Goal: Task Accomplishment & Management: Use online tool/utility

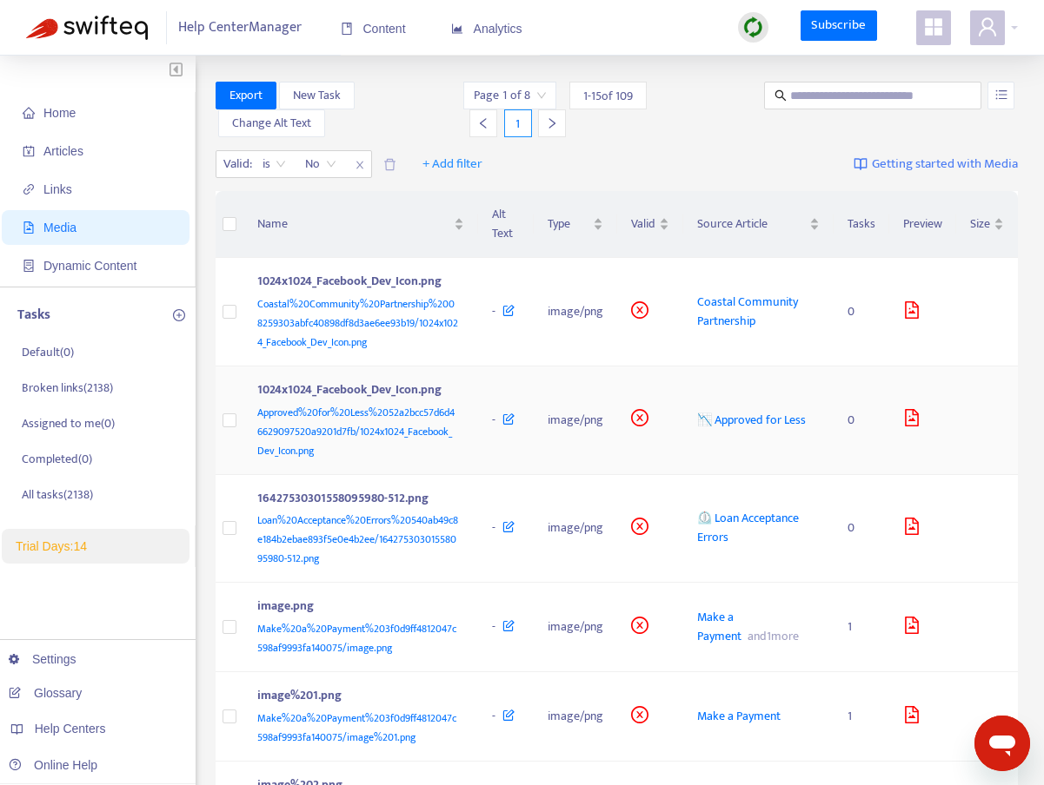
click at [905, 411] on icon "file-image" at bounding box center [911, 417] width 17 height 17
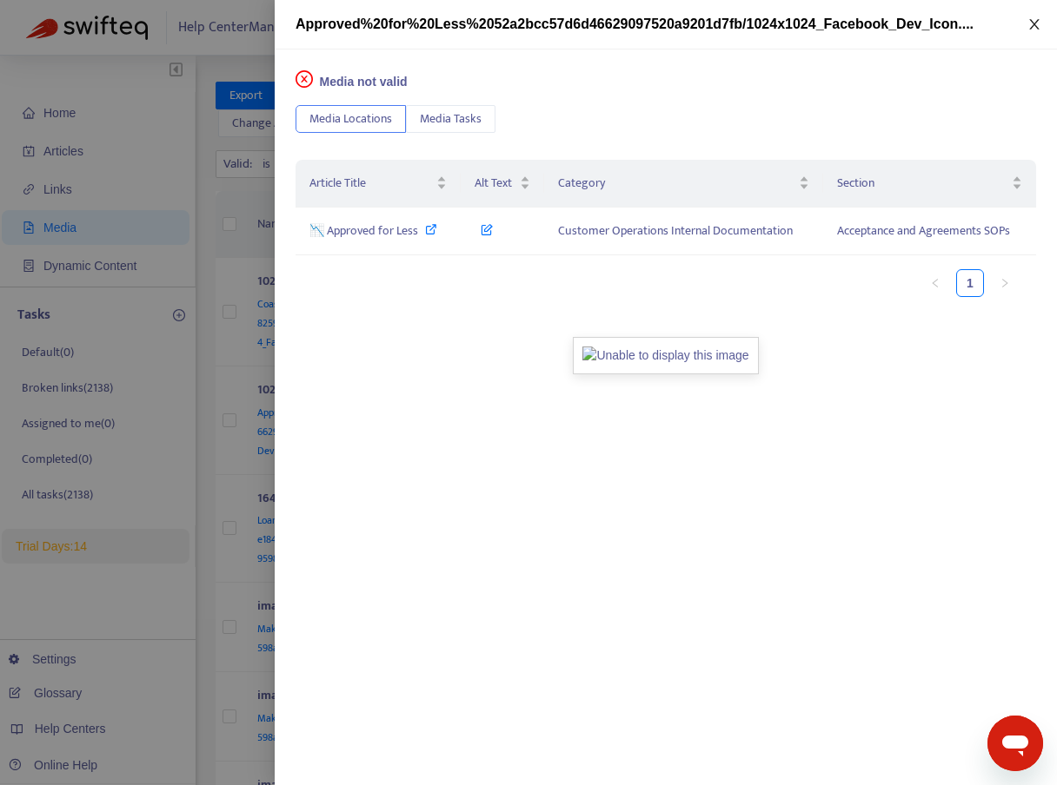
click at [1031, 28] on icon "close" at bounding box center [1034, 24] width 10 height 10
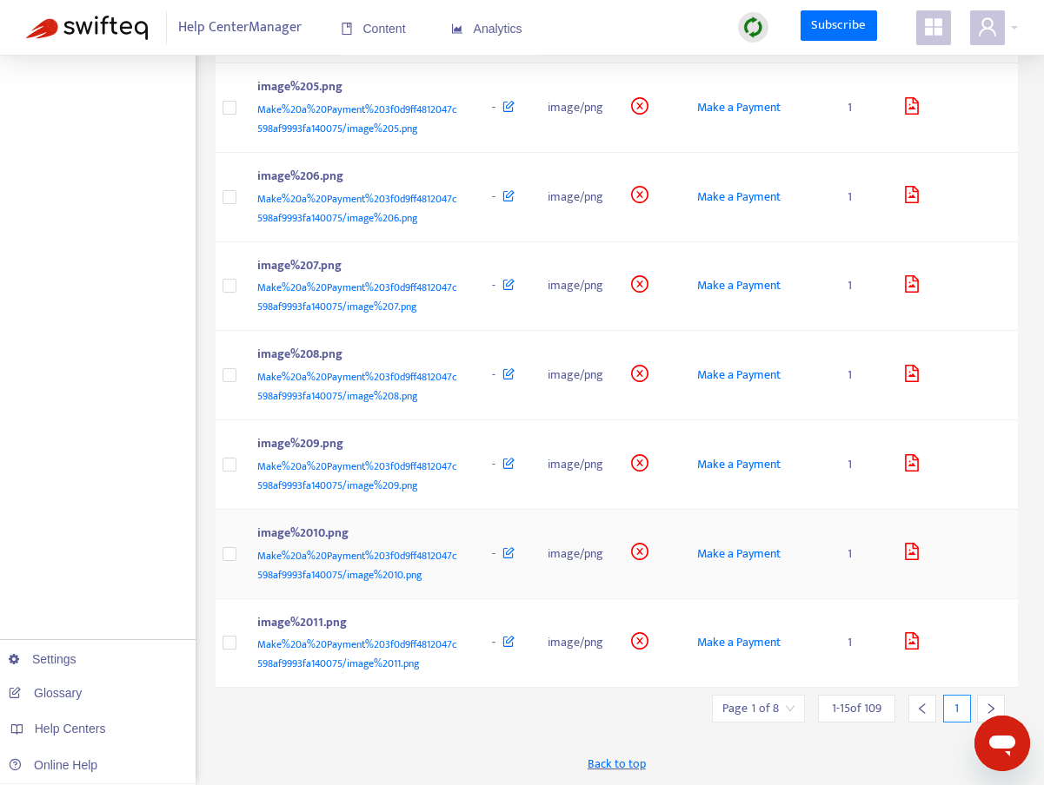
scroll to position [966, 0]
click at [985, 704] on icon "right" at bounding box center [990, 709] width 12 height 12
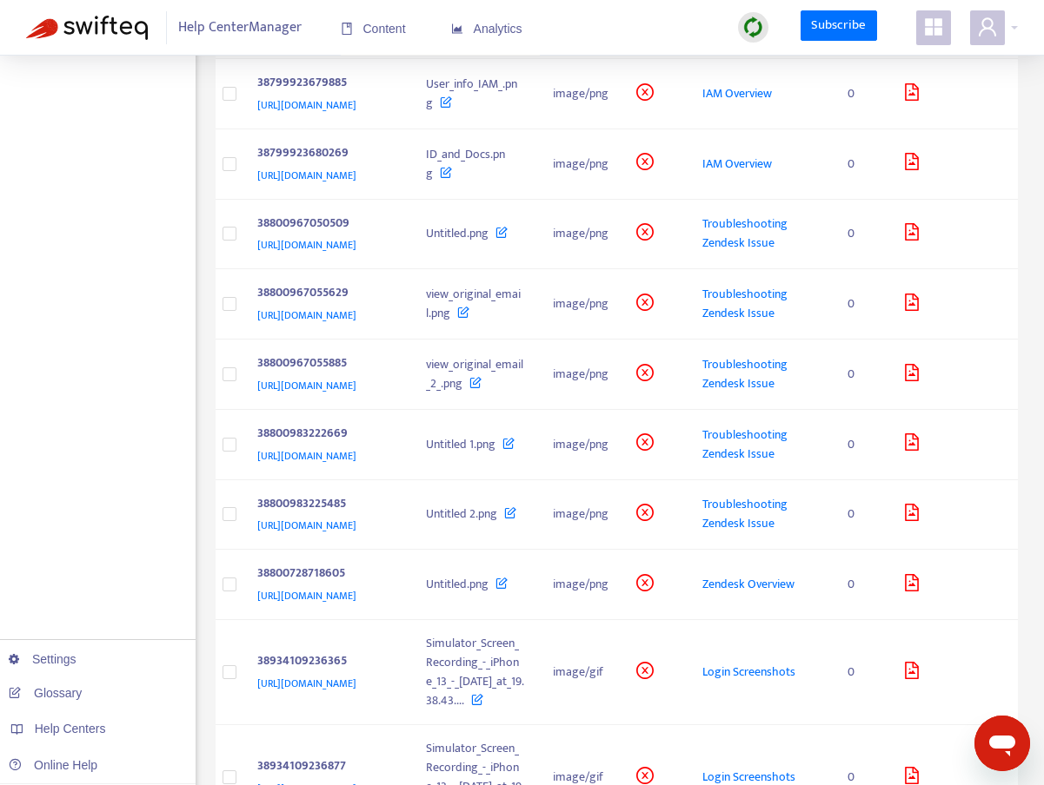
scroll to position [1272, 0]
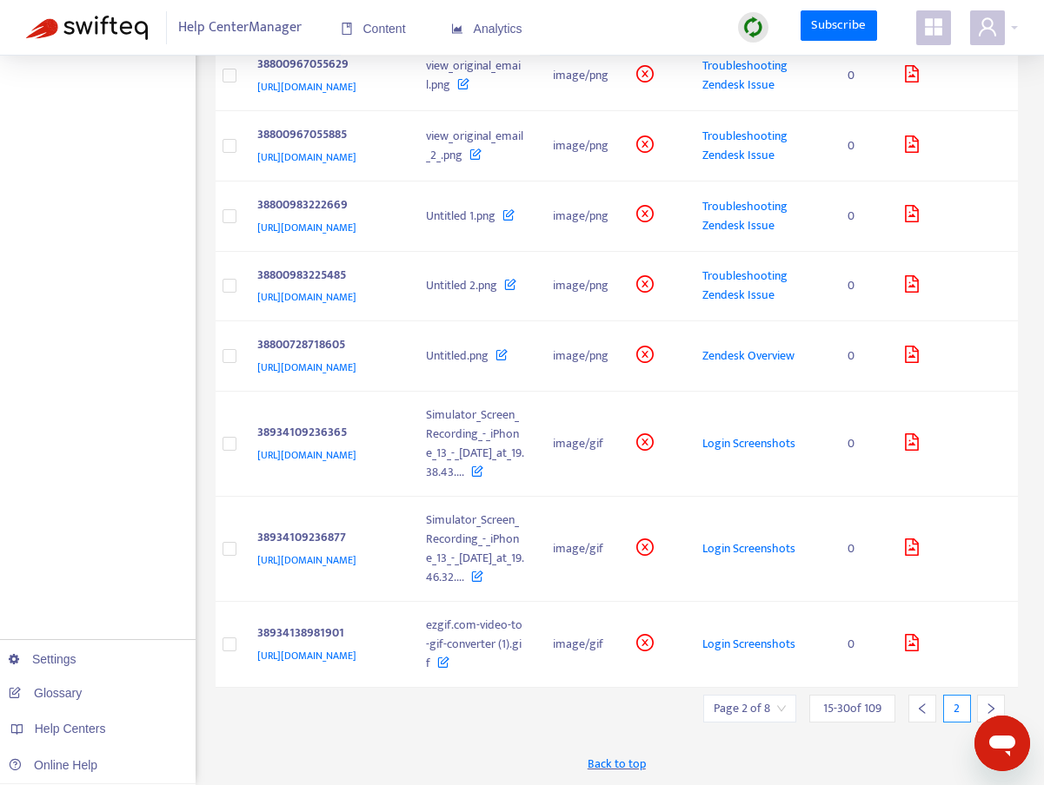
click at [991, 705] on icon "right" at bounding box center [990, 709] width 12 height 12
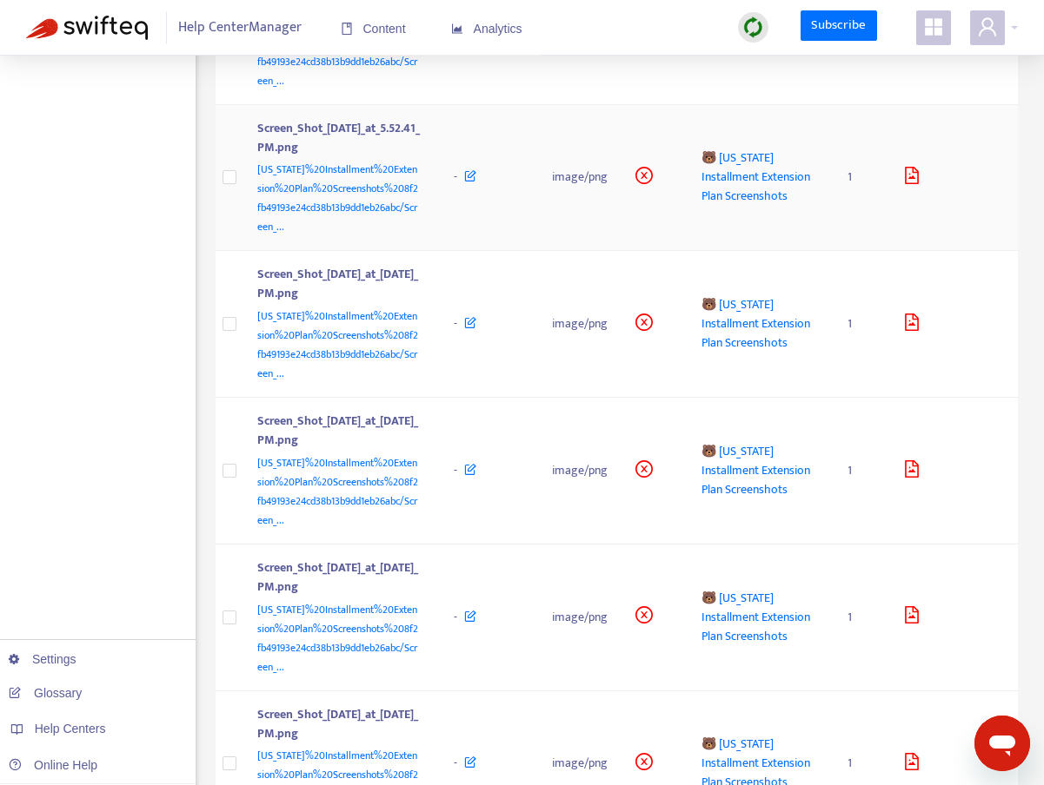
scroll to position [1635, 0]
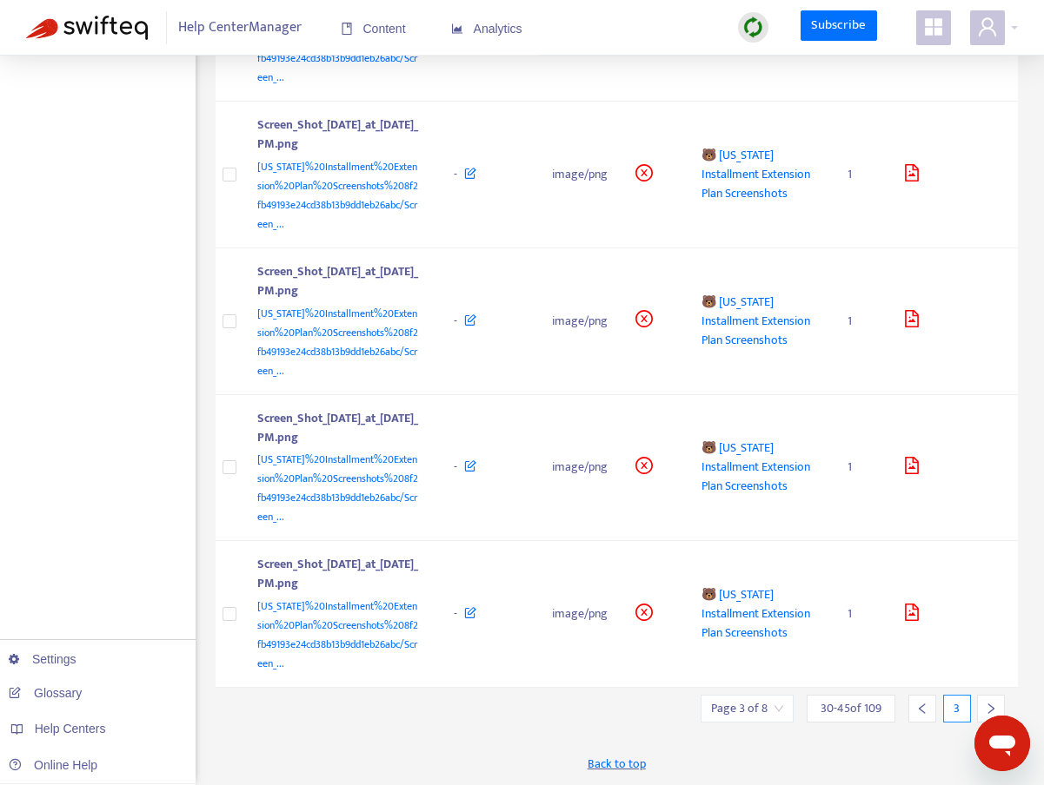
click at [983, 705] on div at bounding box center [991, 709] width 28 height 28
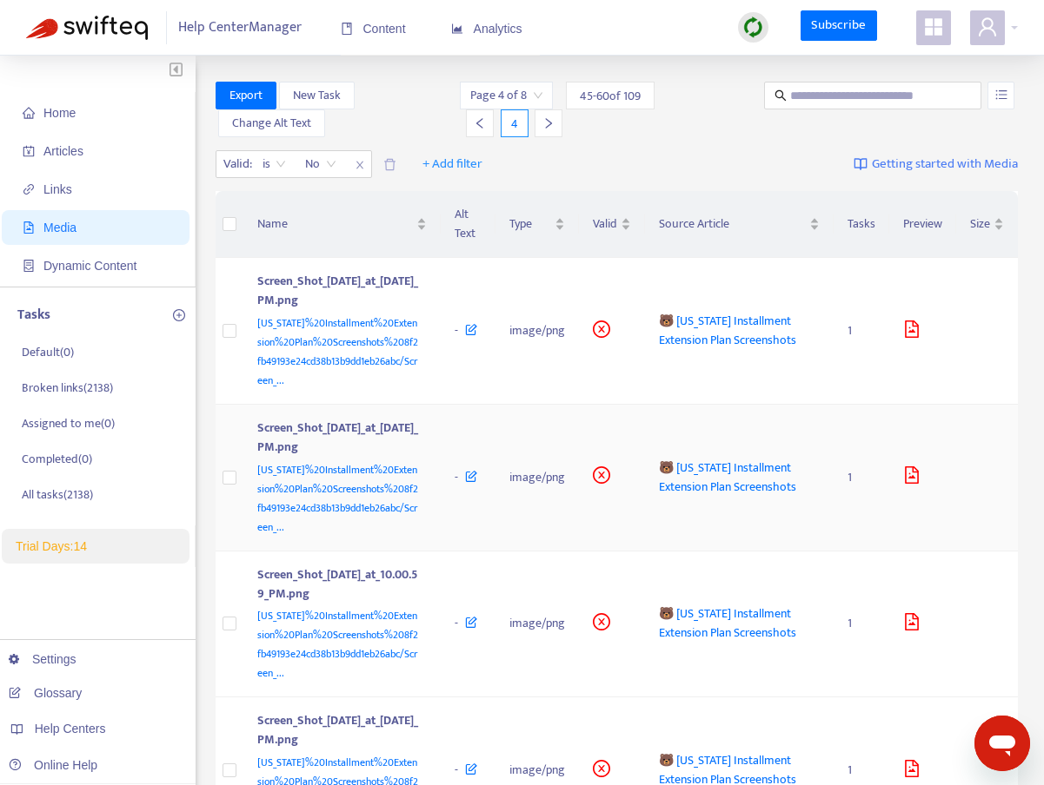
scroll to position [1482, 0]
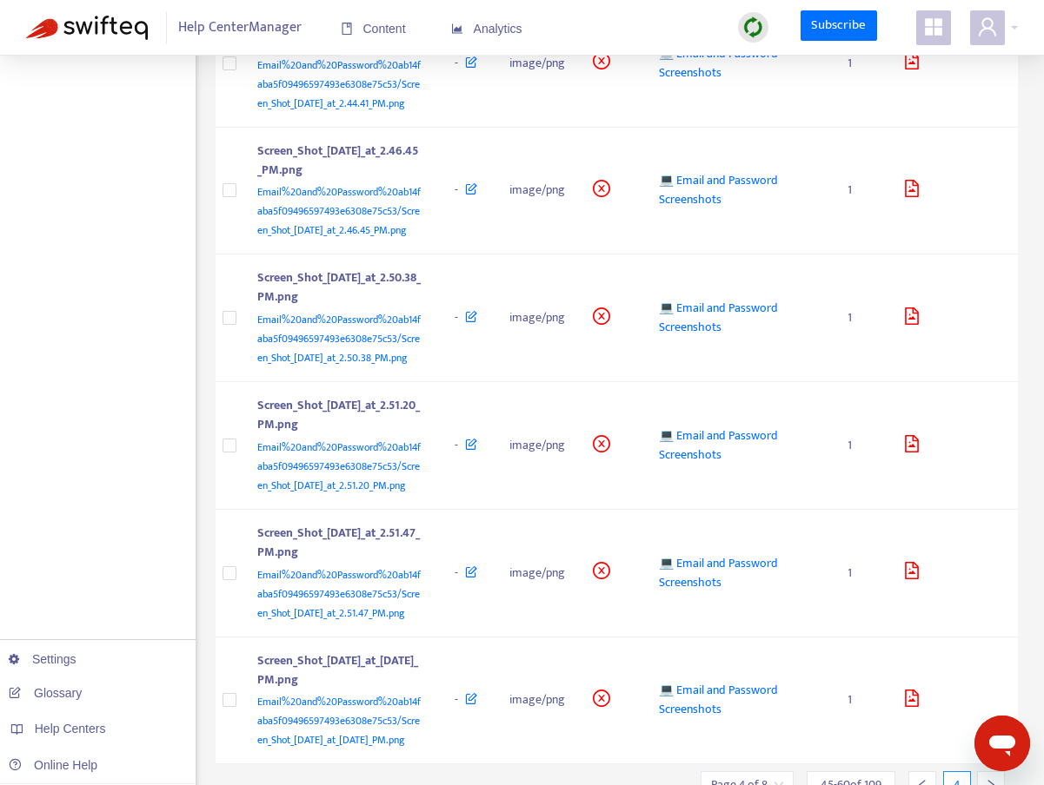
click at [990, 772] on div at bounding box center [991, 786] width 28 height 28
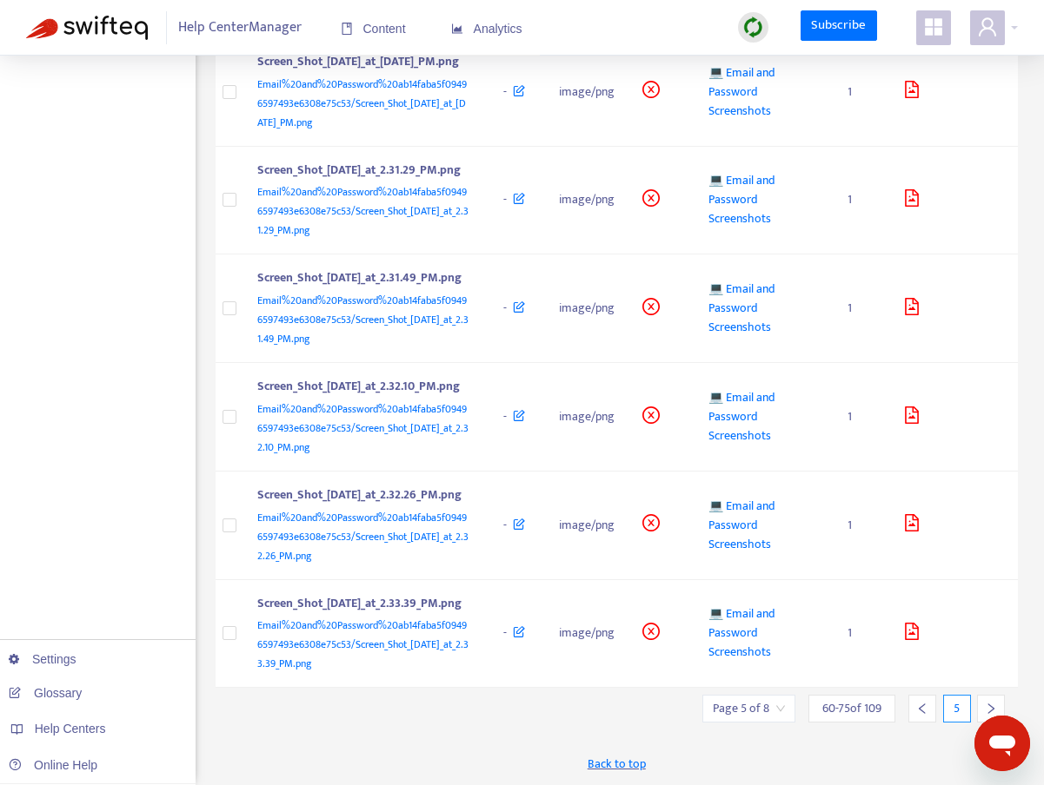
click at [988, 709] on icon "right" at bounding box center [990, 709] width 12 height 12
click at [988, 706] on icon "right" at bounding box center [990, 709] width 12 height 12
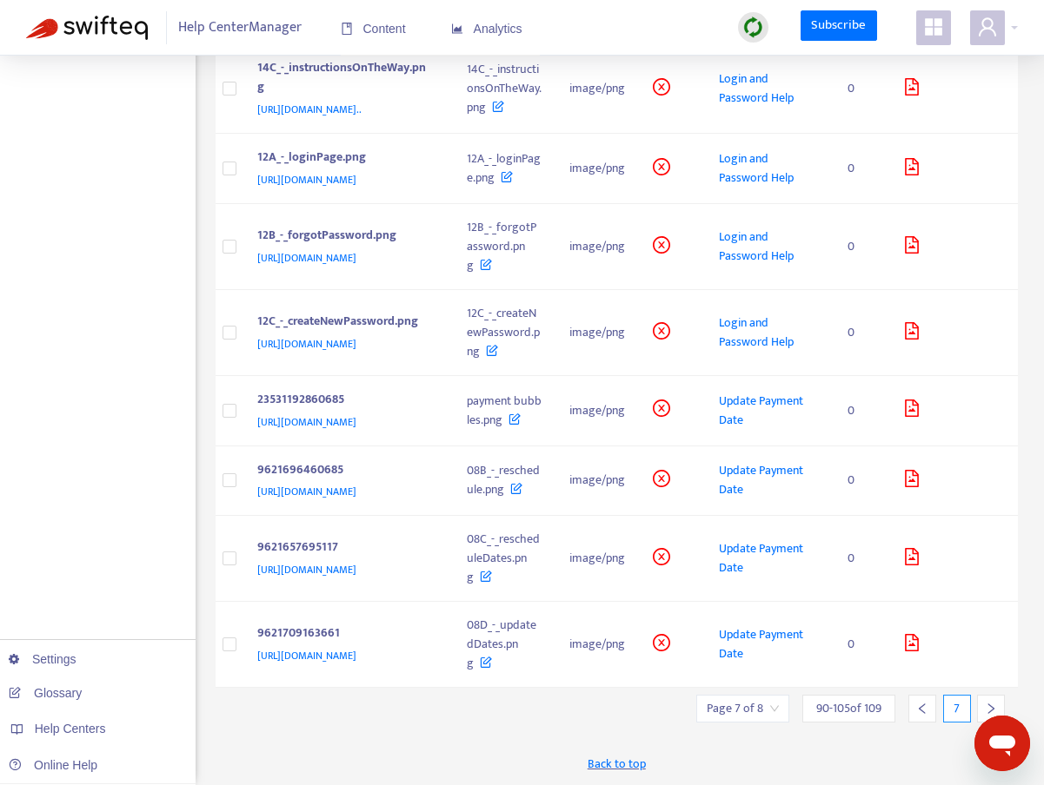
scroll to position [1157, 0]
click at [993, 704] on icon "right" at bounding box center [990, 709] width 12 height 12
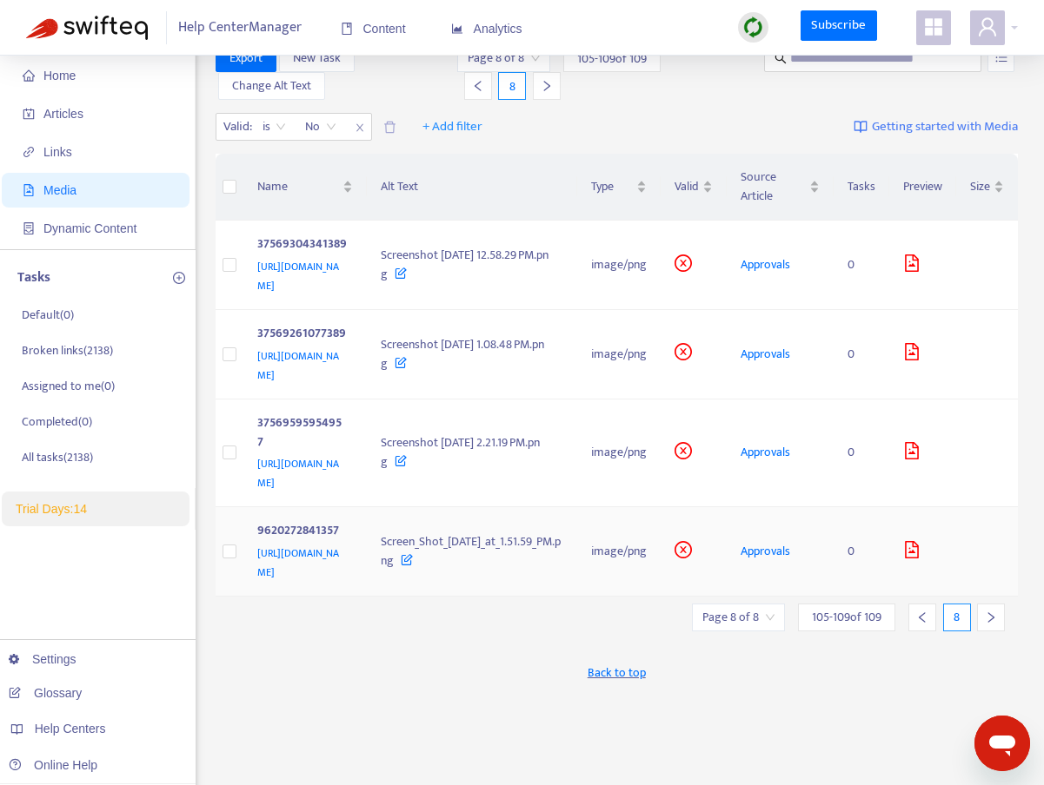
scroll to position [39, 0]
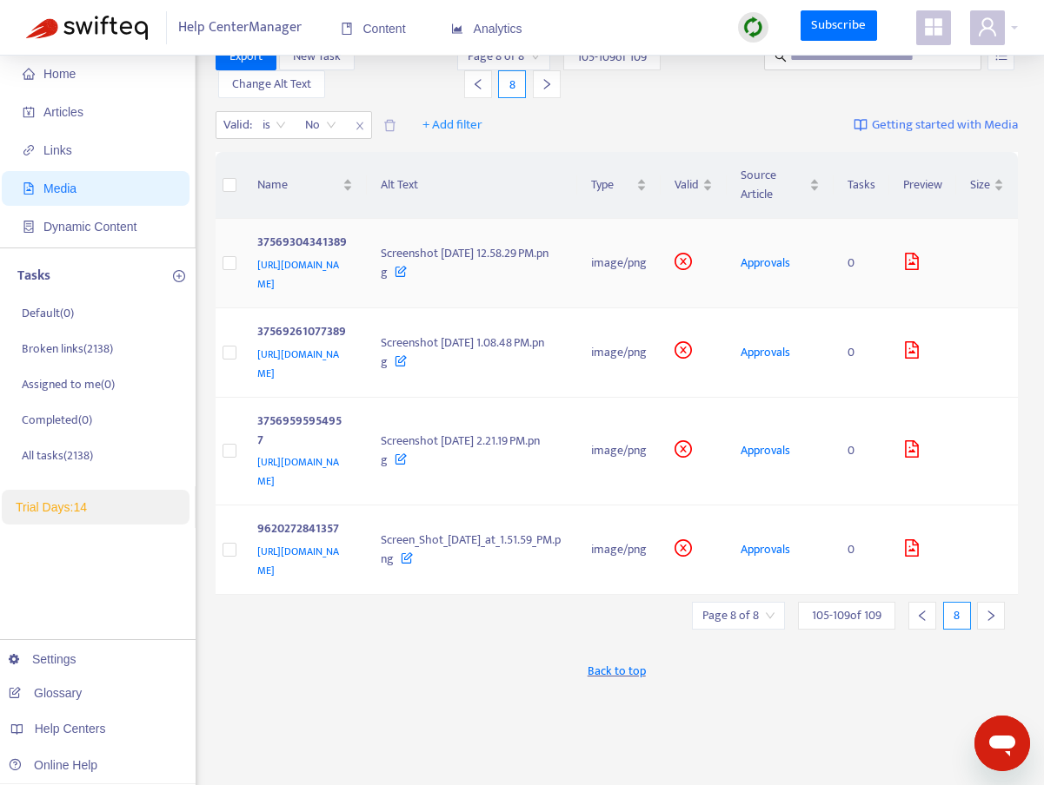
click at [767, 273] on span "Approvals" at bounding box center [765, 263] width 50 height 20
click at [916, 630] on div at bounding box center [922, 616] width 28 height 28
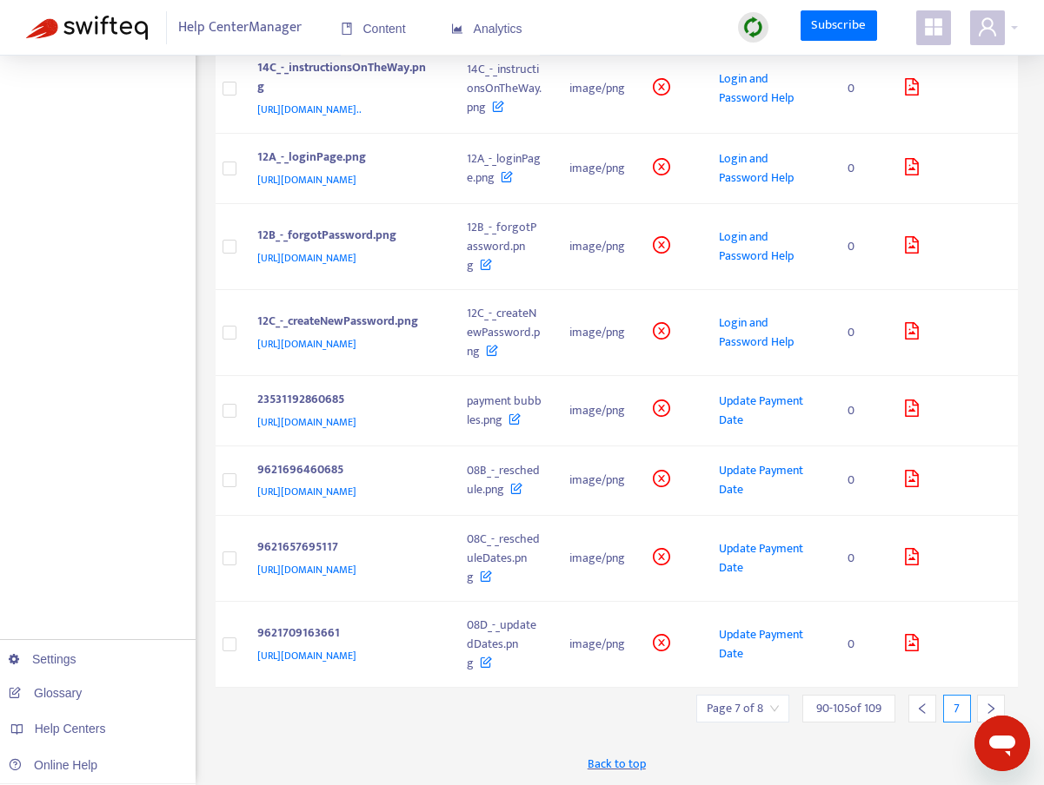
scroll to position [1157, 0]
click at [762, 634] on span "Update Payment Date" at bounding box center [761, 644] width 84 height 39
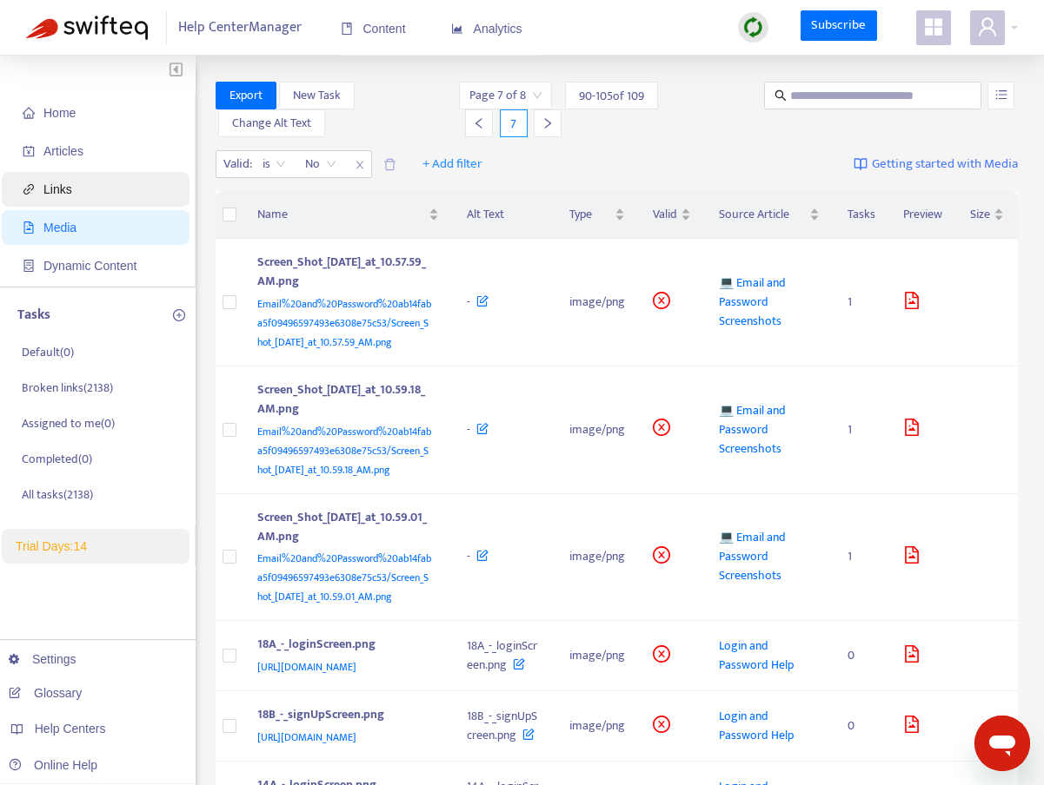
click at [58, 192] on span "Links" at bounding box center [57, 189] width 29 height 14
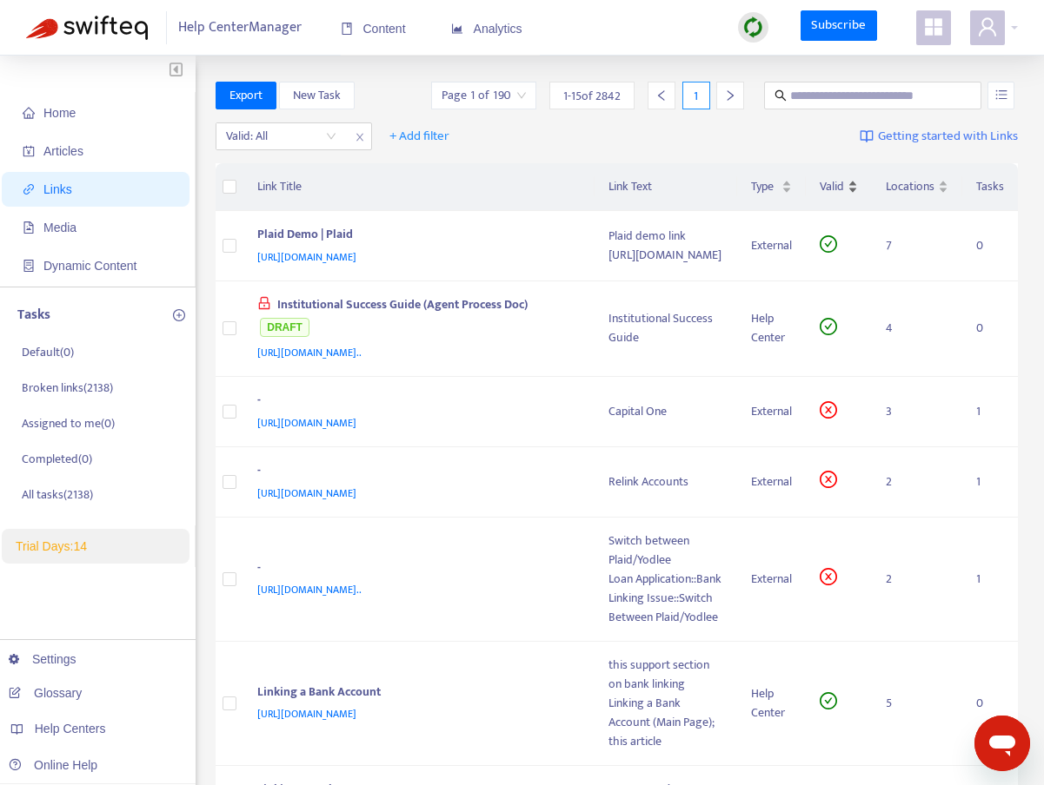
click at [832, 196] on div "Valid" at bounding box center [838, 186] width 38 height 19
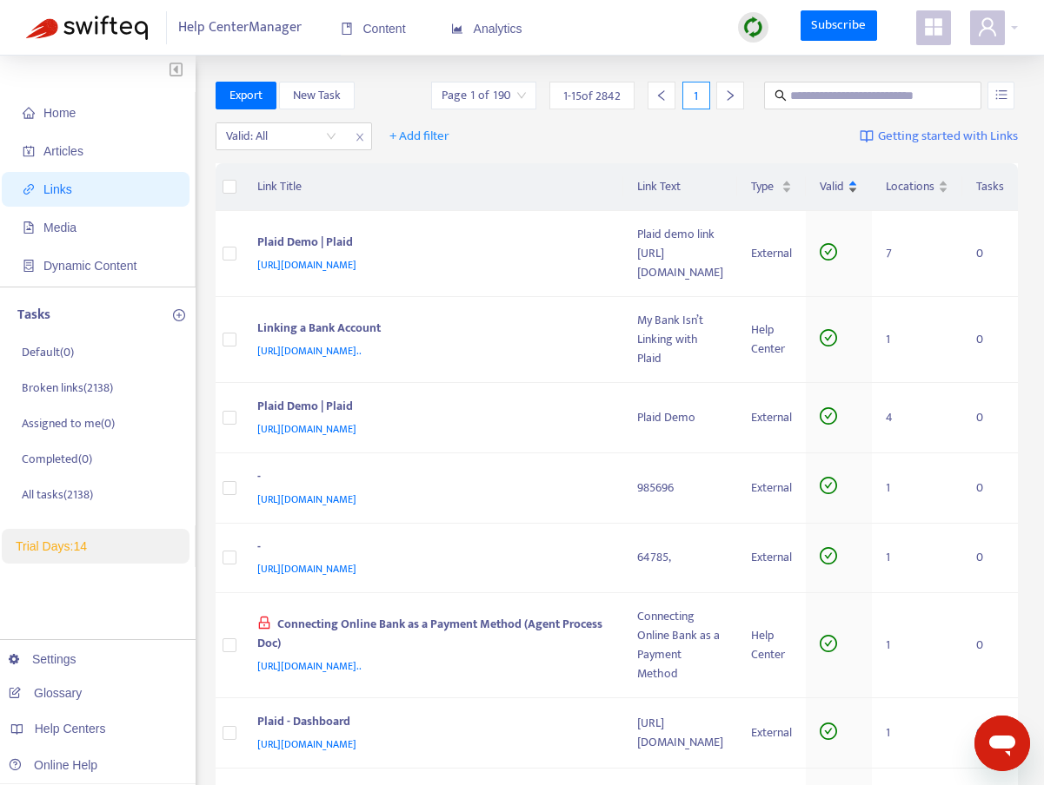
click at [832, 196] on div "Valid" at bounding box center [838, 186] width 38 height 19
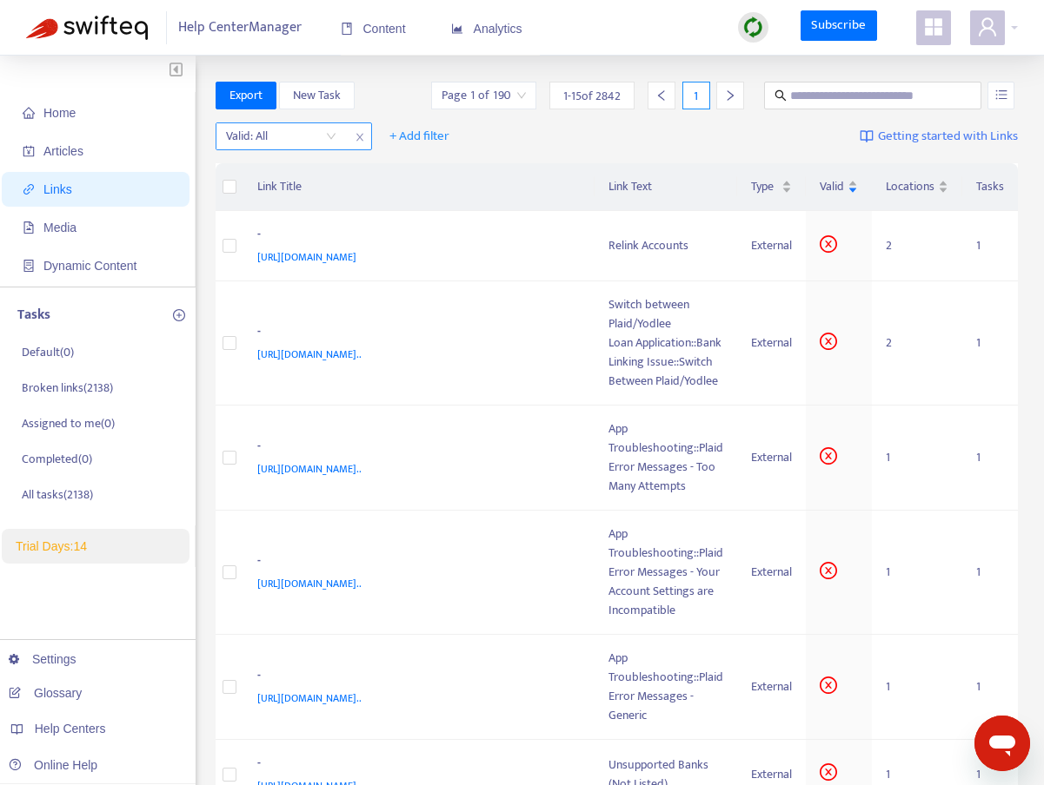
click at [308, 140] on input "search" at bounding box center [281, 136] width 110 height 26
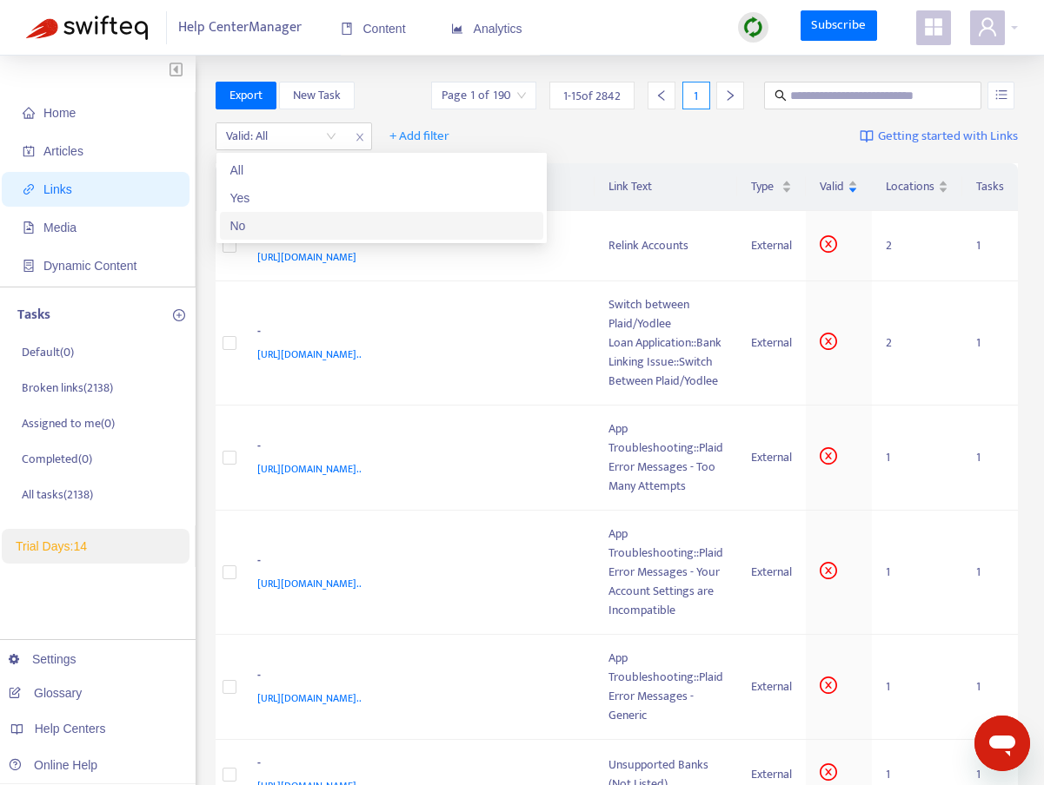
click at [262, 230] on div "No" at bounding box center [381, 225] width 302 height 19
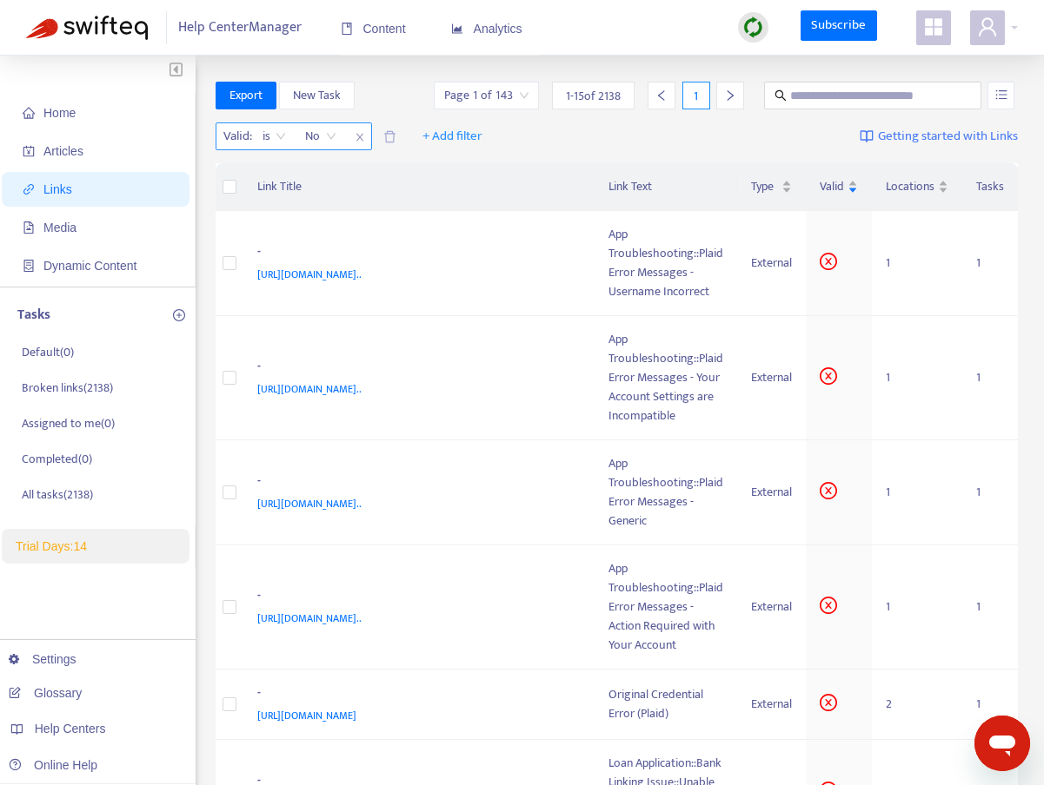
click at [358, 137] on icon "close" at bounding box center [360, 137] width 10 height 10
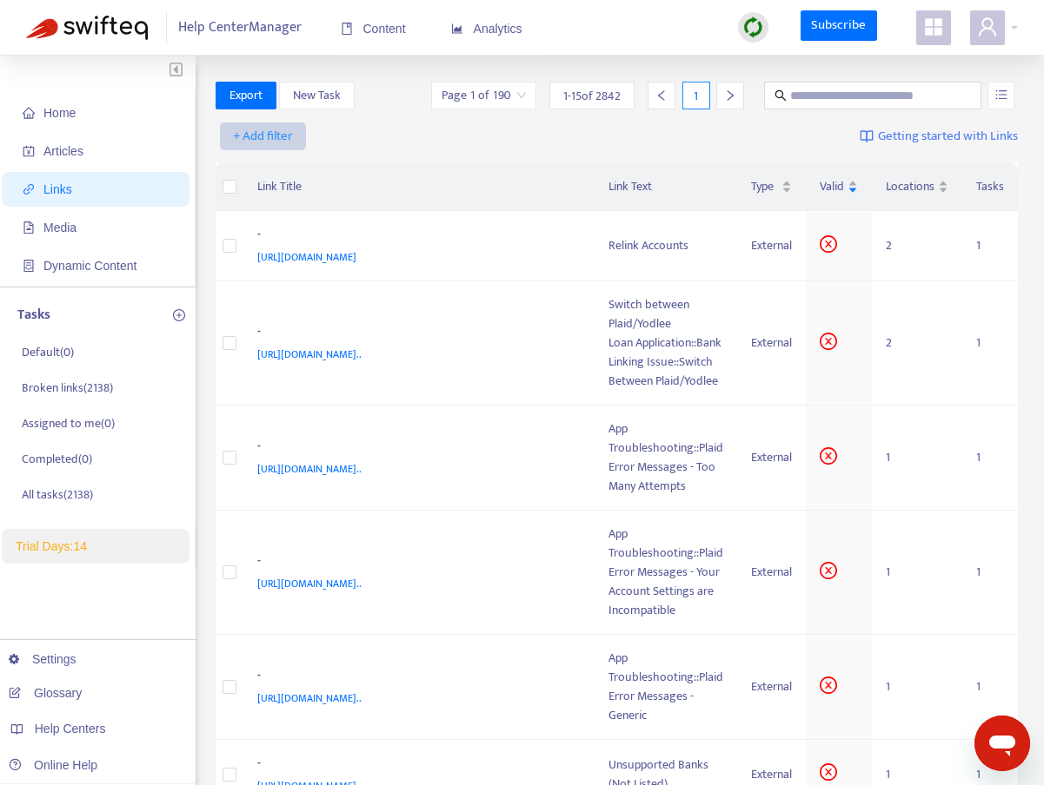
click at [268, 136] on span "+ Add filter" at bounding box center [263, 136] width 60 height 21
click at [252, 251] on span "Valid" at bounding box center [263, 254] width 59 height 19
click at [296, 139] on input "search" at bounding box center [281, 136] width 110 height 26
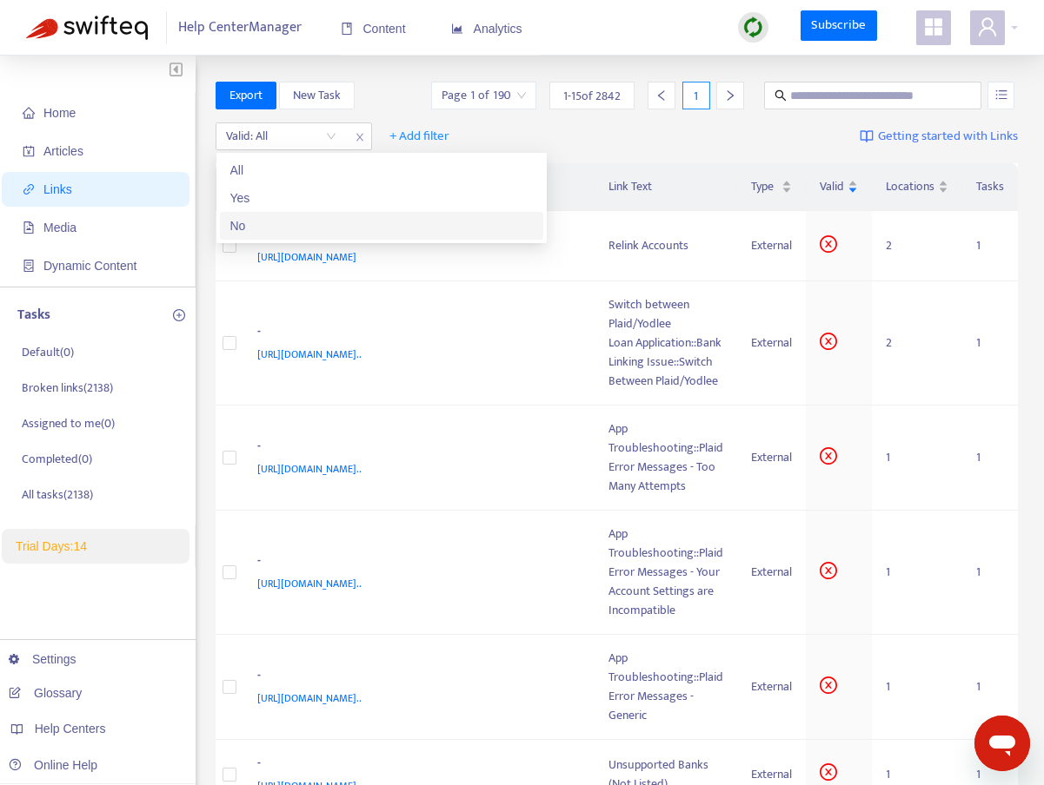
click at [251, 214] on div "No" at bounding box center [381, 226] width 323 height 28
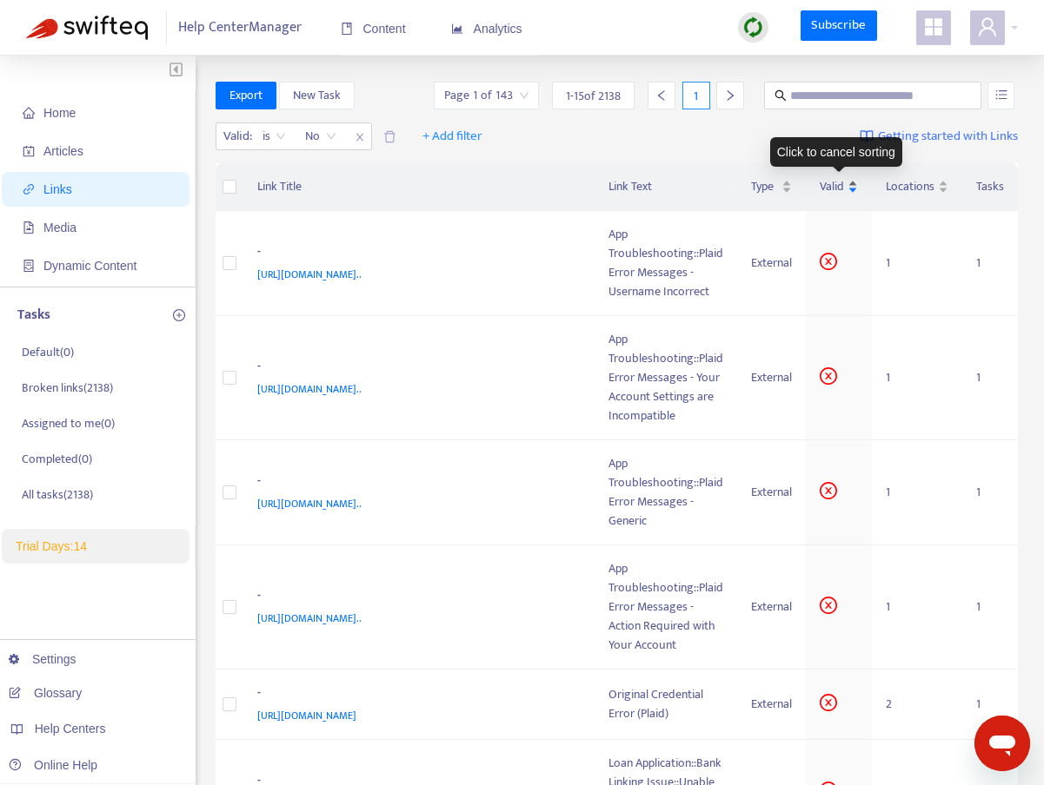
click at [841, 183] on span "Valid" at bounding box center [831, 186] width 24 height 19
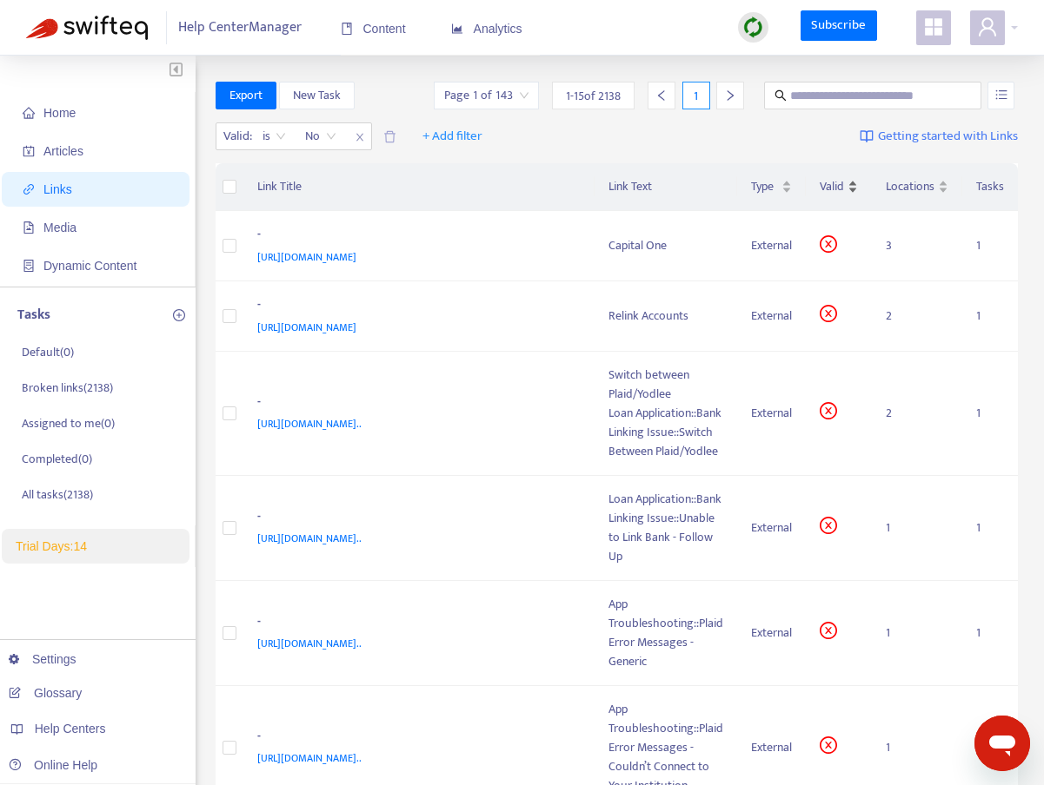
click at [841, 183] on span "Valid" at bounding box center [831, 186] width 24 height 19
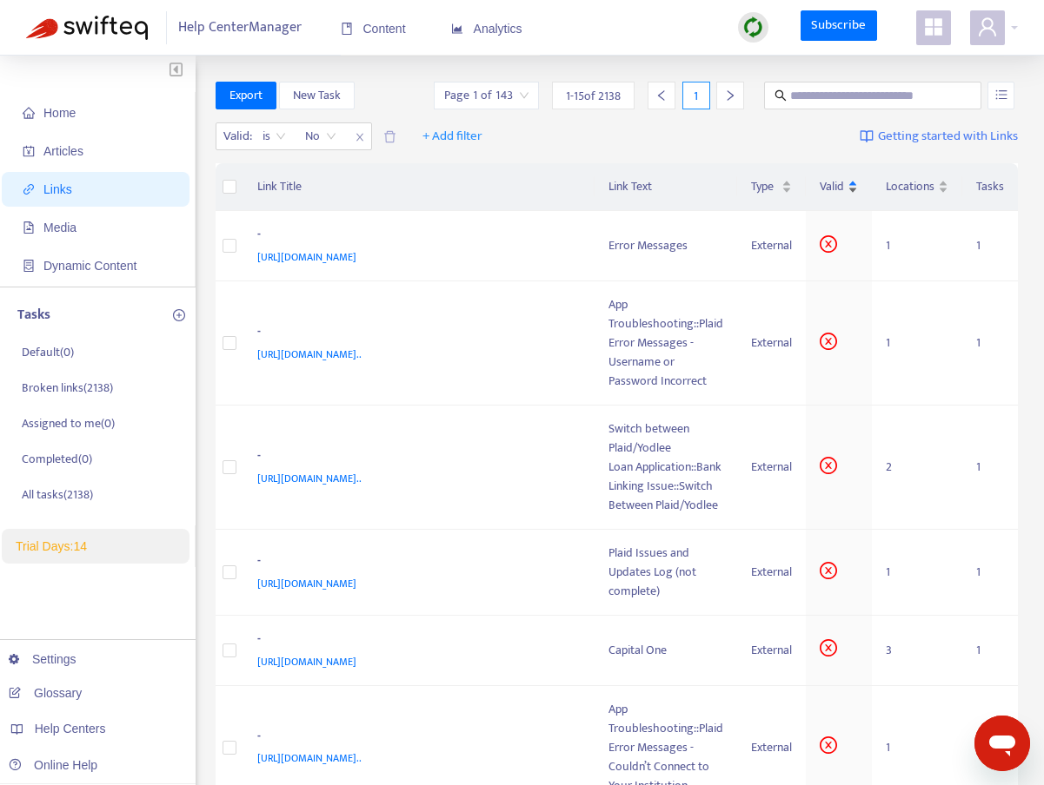
click at [841, 183] on span "Valid" at bounding box center [831, 186] width 24 height 19
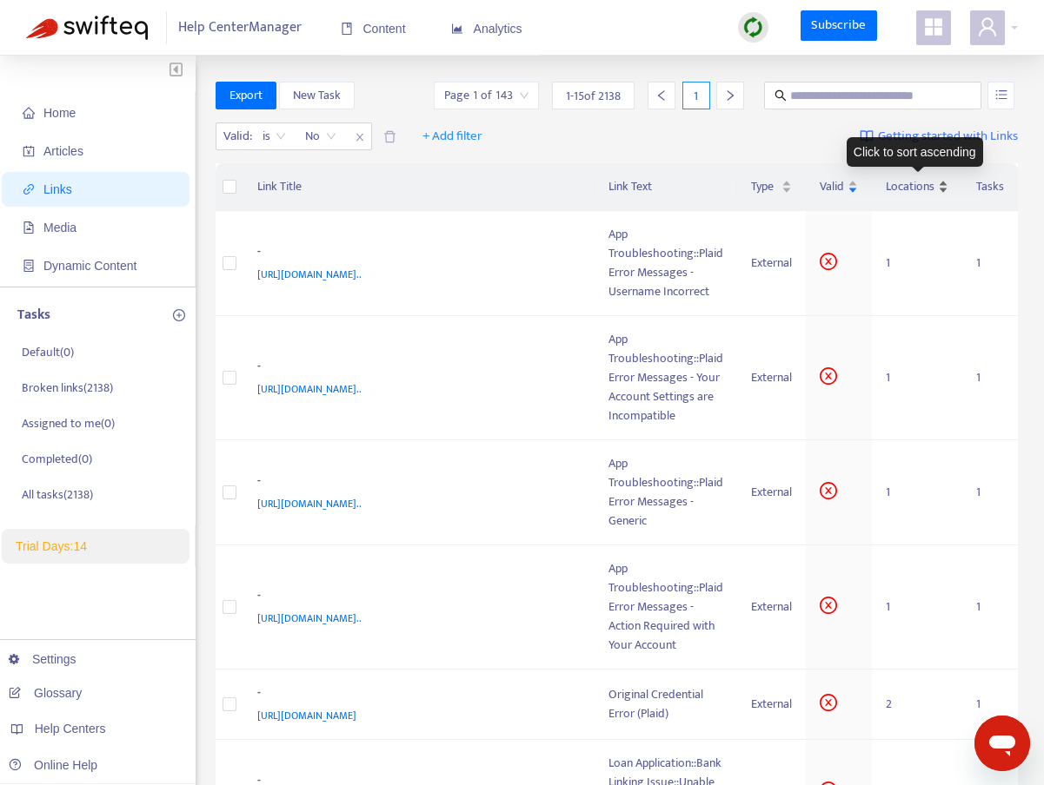
click at [918, 185] on span "Locations" at bounding box center [909, 186] width 49 height 19
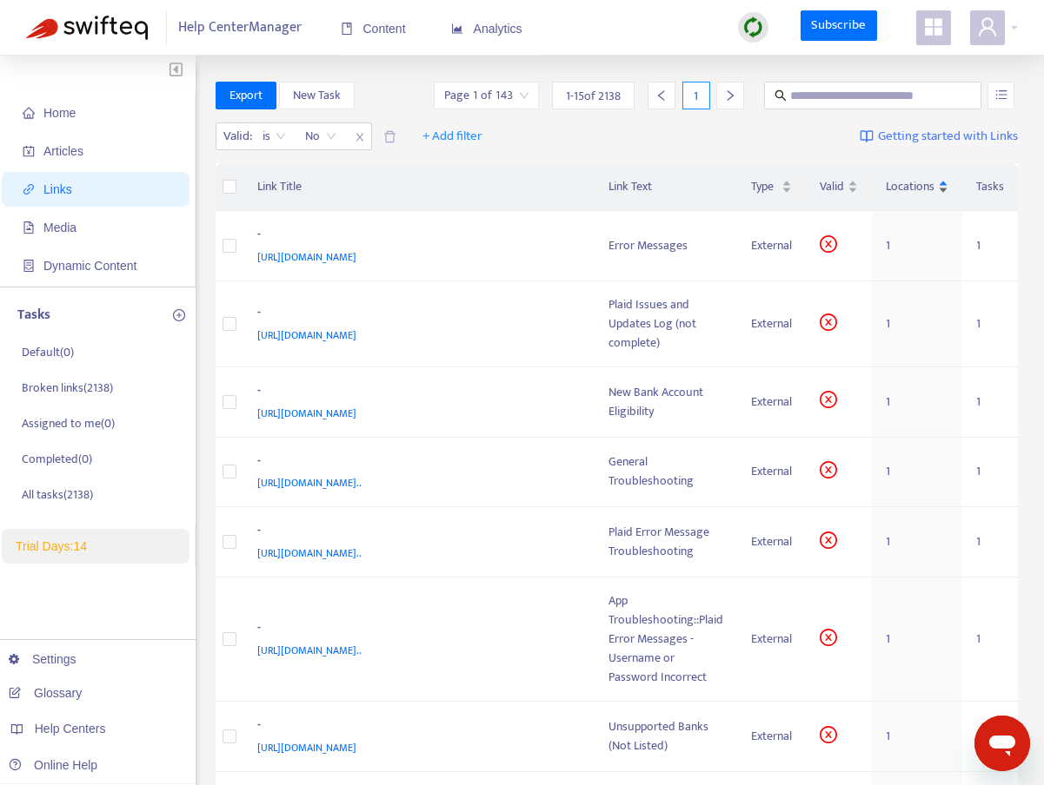
click at [918, 184] on span "Locations" at bounding box center [909, 186] width 49 height 19
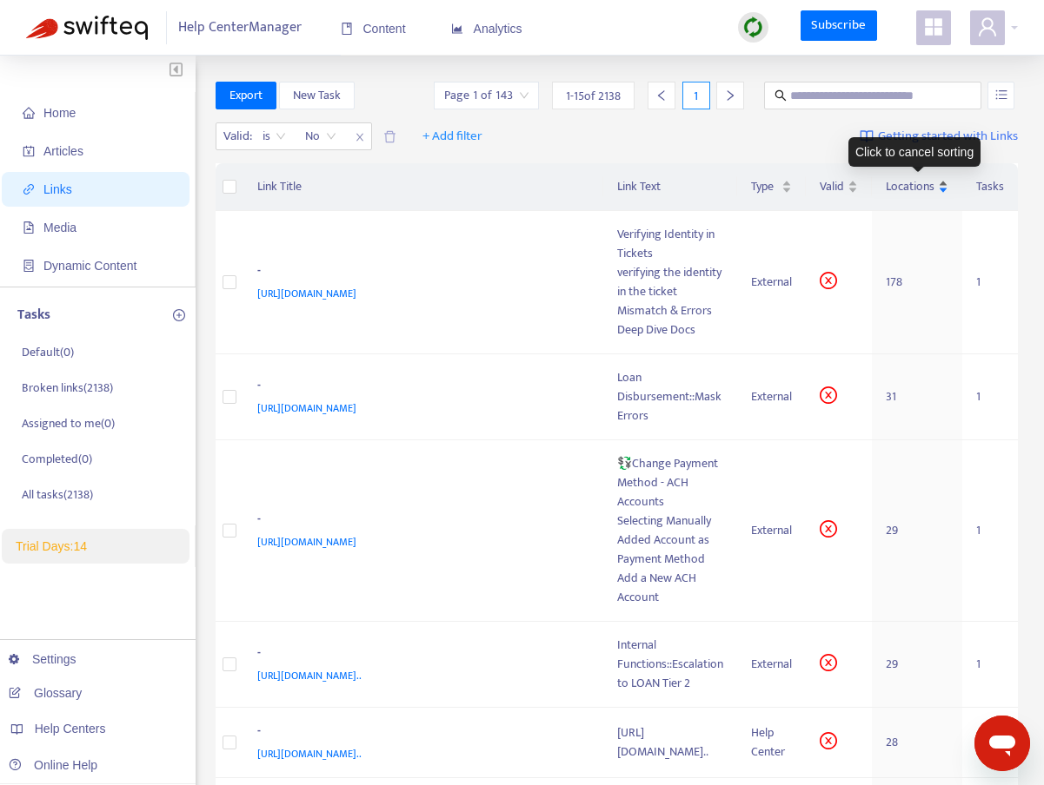
click at [903, 187] on span "Locations" at bounding box center [909, 186] width 49 height 19
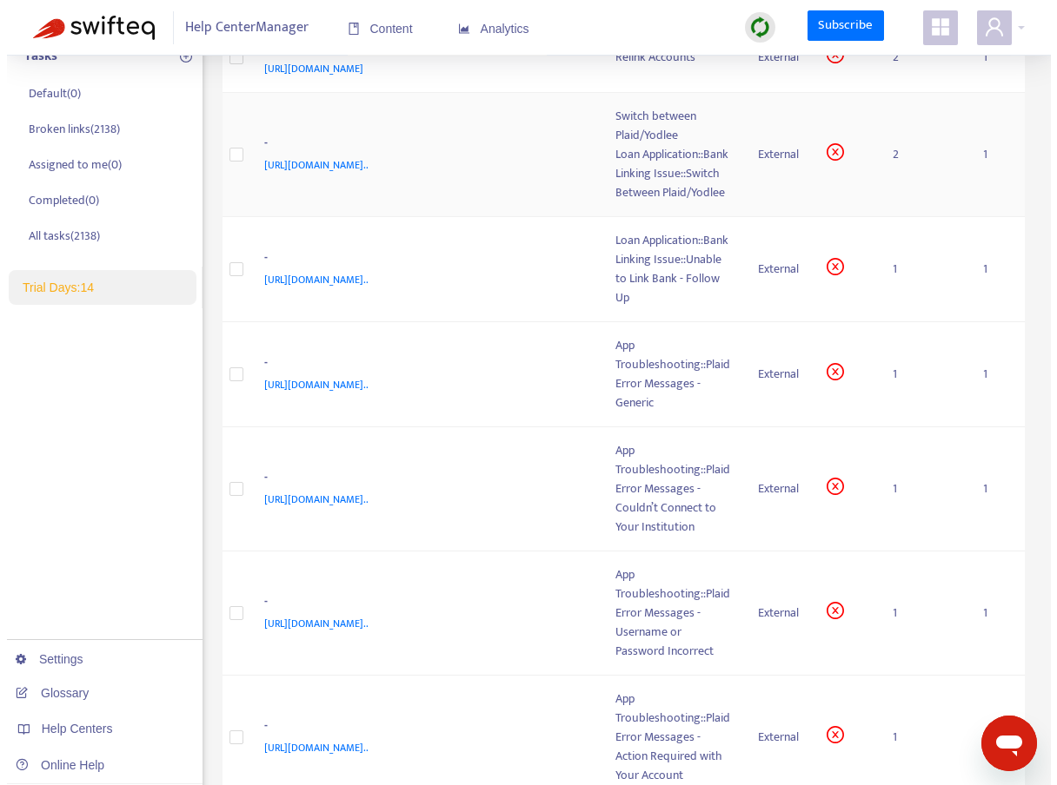
scroll to position [265, 0]
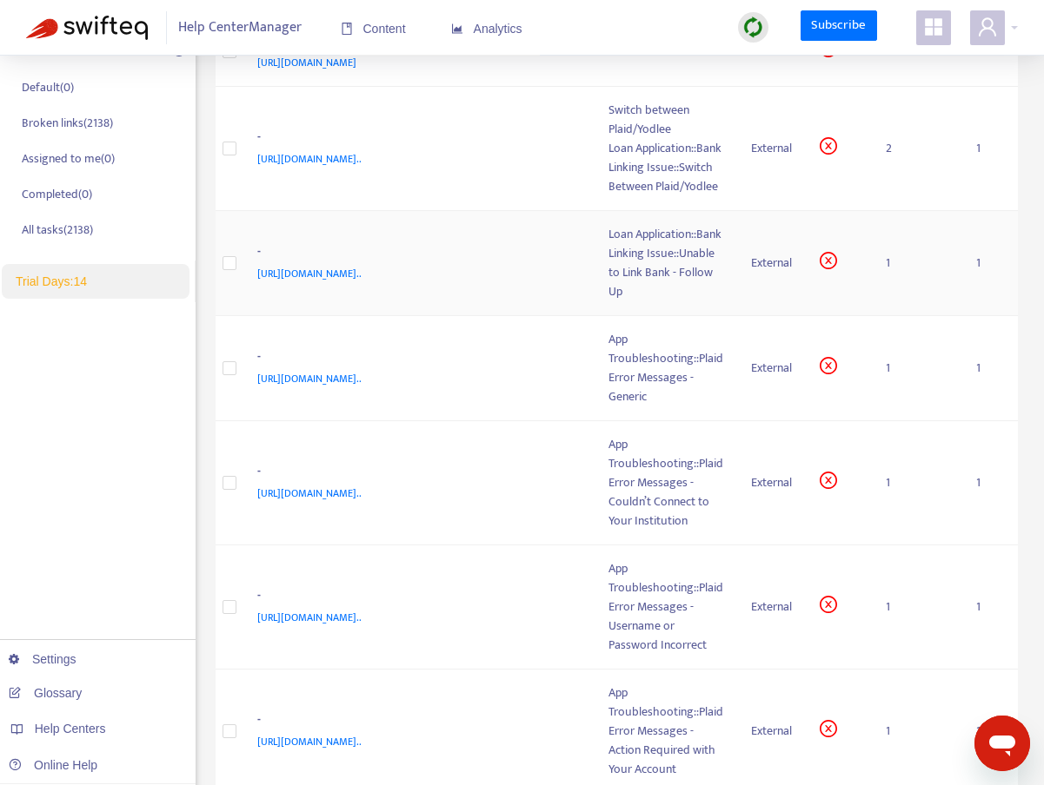
click at [619, 302] on div "Loan Application::Bank Linking Issue::Unable to Link Bank - Follow Up" at bounding box center [665, 263] width 115 height 76
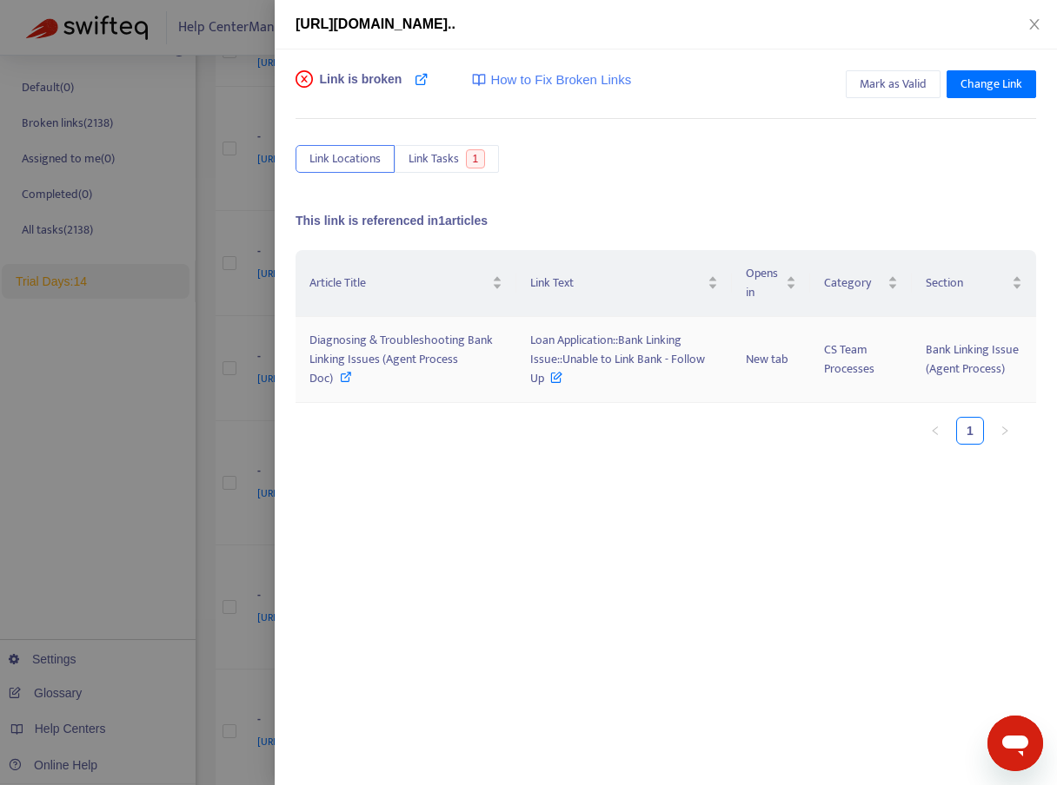
click at [565, 344] on span "Loan Application::Bank Linking Issue::Unable to Link Bank - Follow Up" at bounding box center [617, 359] width 175 height 58
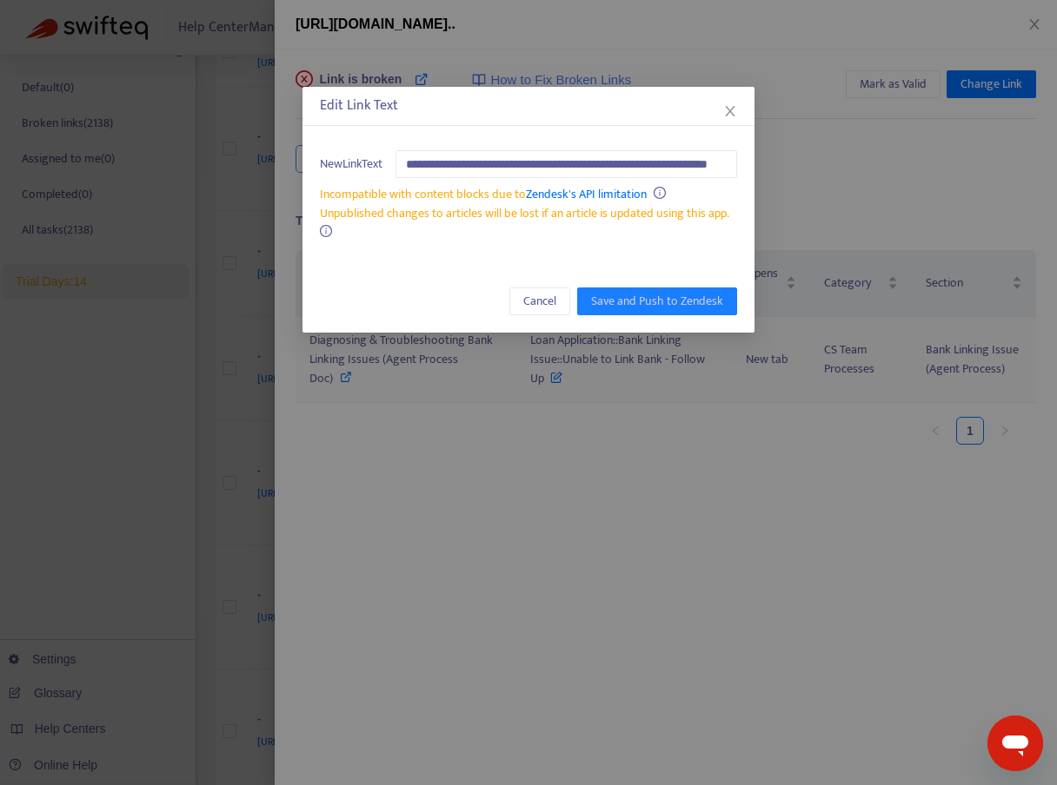
scroll to position [0, 77]
click at [528, 300] on span "Cancel" at bounding box center [539, 301] width 33 height 19
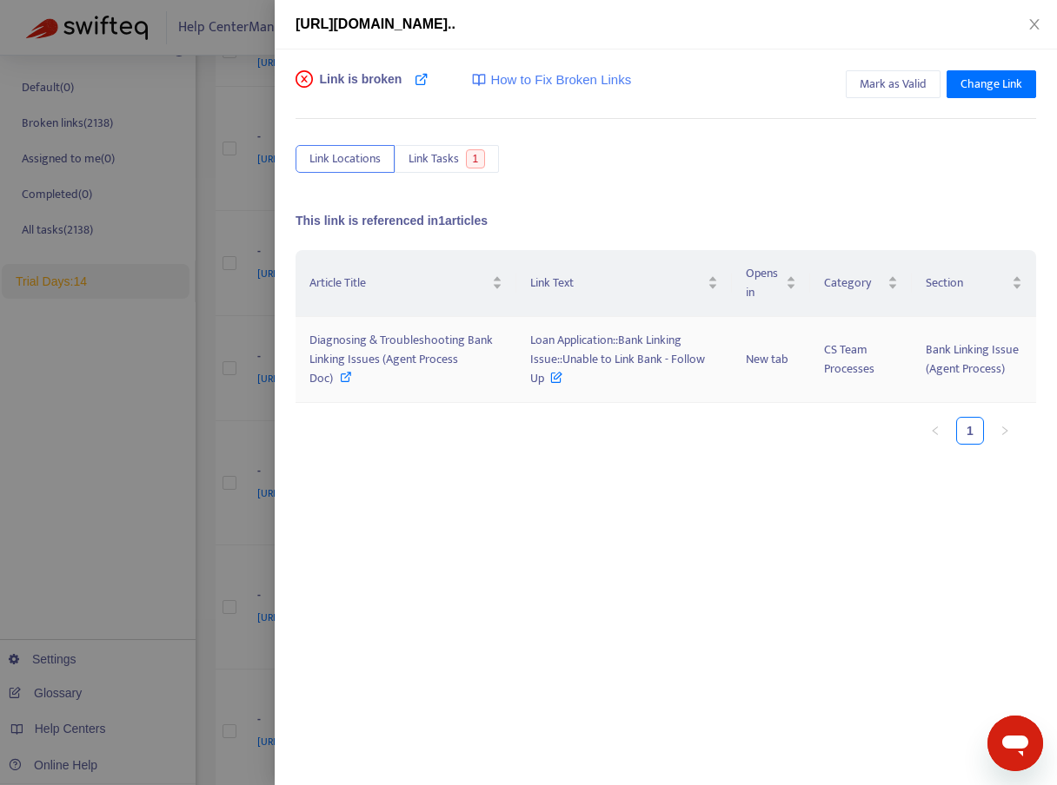
click at [352, 348] on span "Diagnosing & Troubleshooting Bank Linking Issues (Agent Process Doc)" at bounding box center [400, 359] width 183 height 58
click at [565, 338] on span "Loan Application::Bank Linking Issue::Unable to Link Bank - Follow Up" at bounding box center [617, 359] width 175 height 58
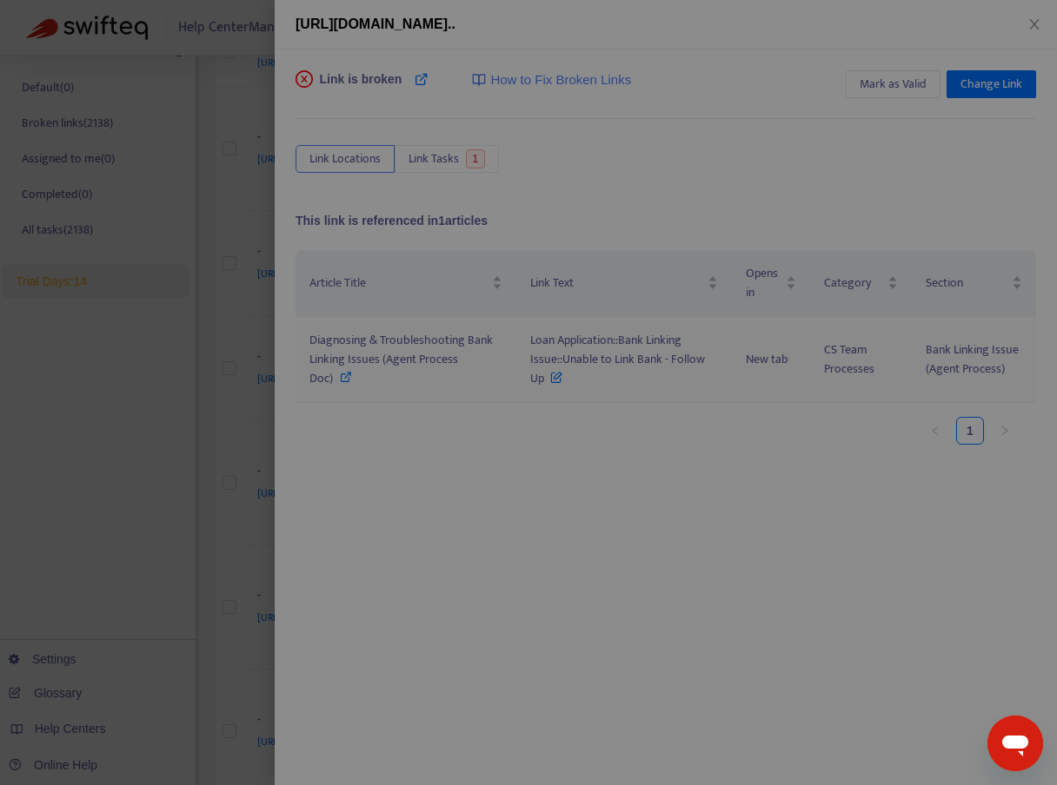
scroll to position [0, 77]
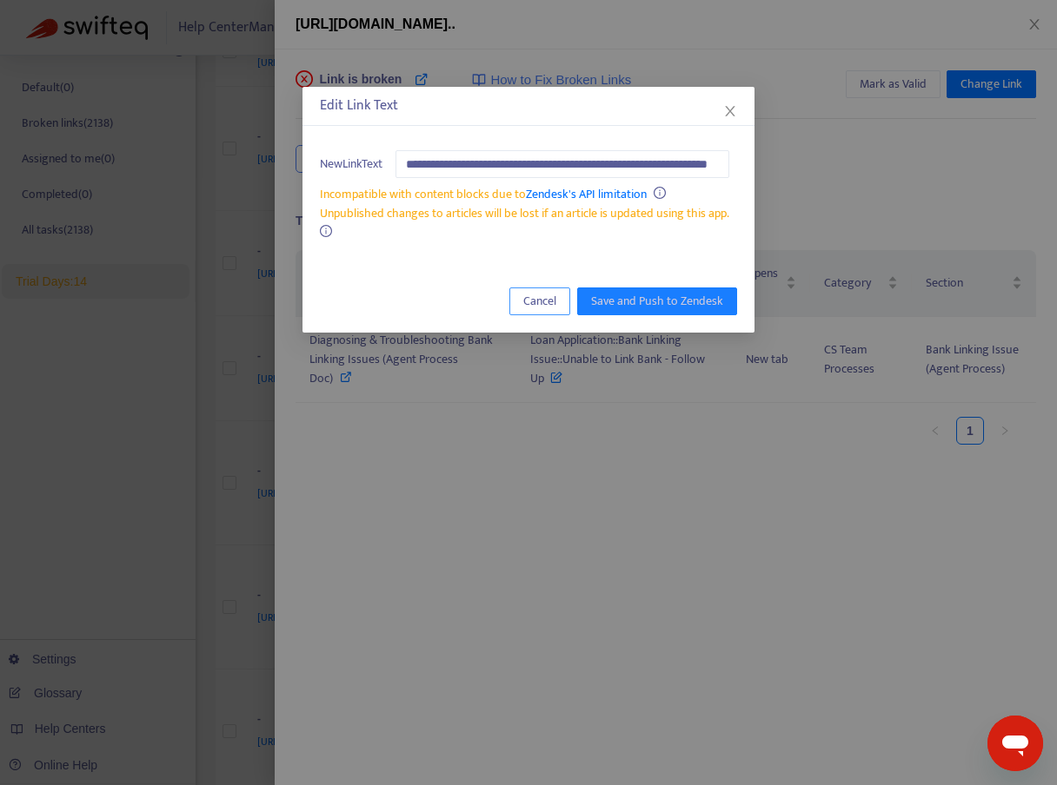
click at [547, 305] on span "Cancel" at bounding box center [539, 301] width 33 height 19
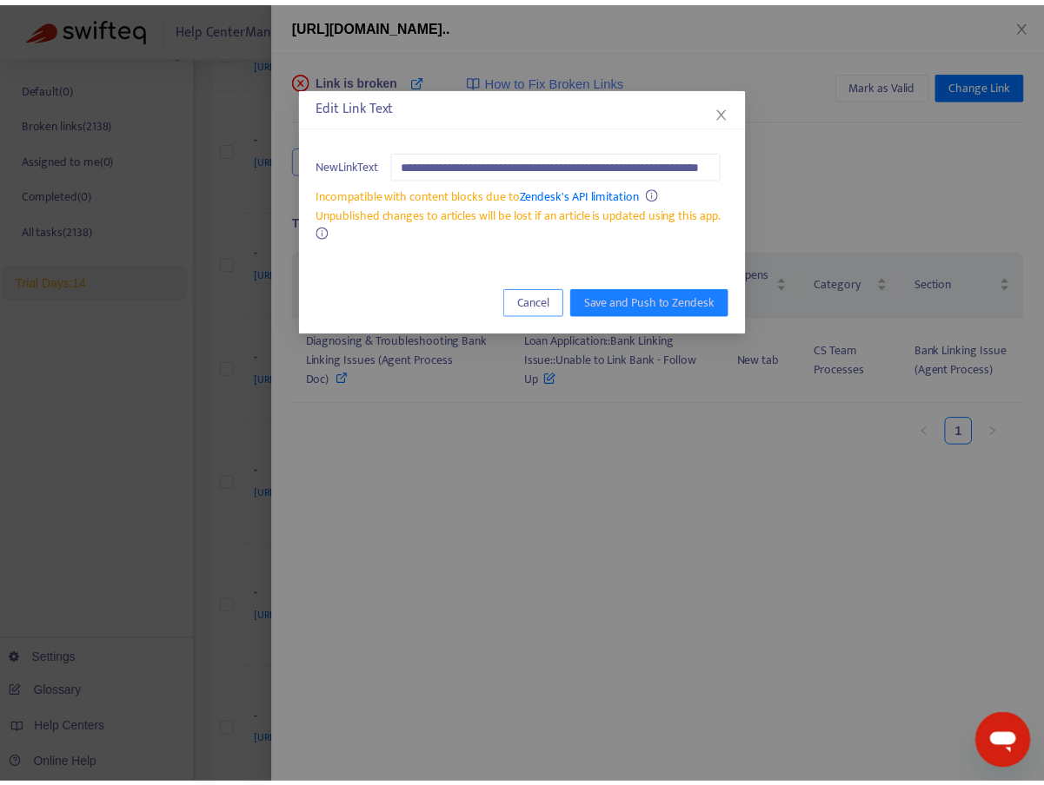
scroll to position [0, 0]
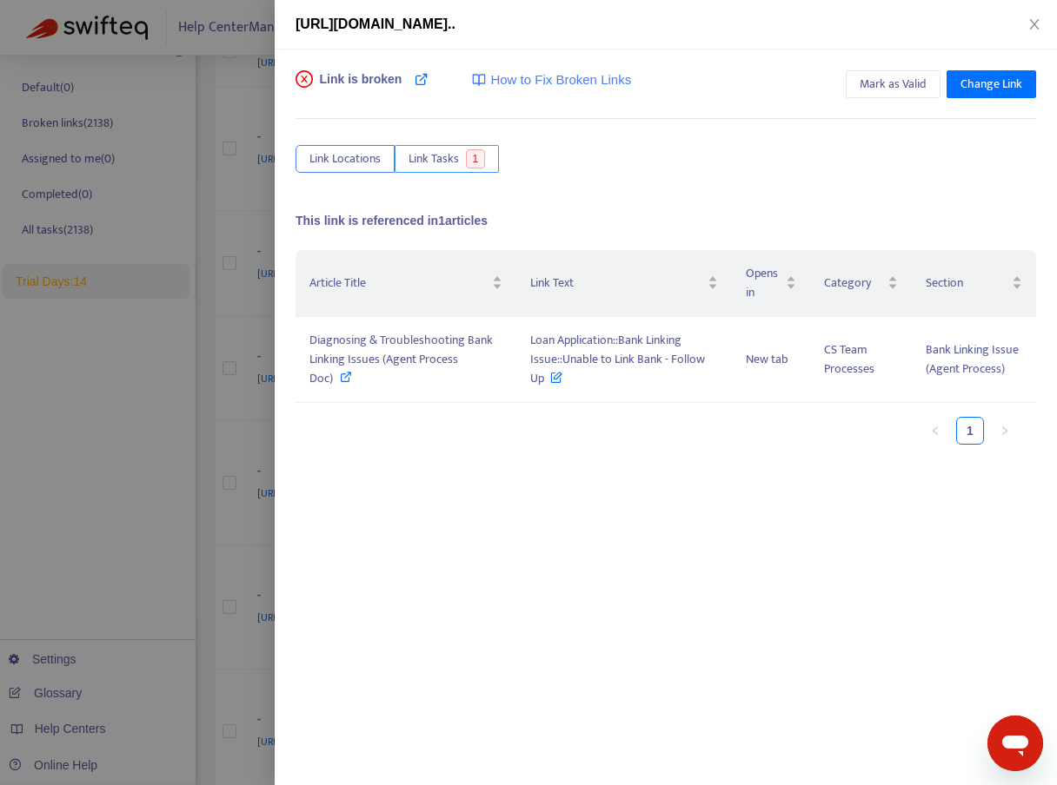
click at [409, 157] on span "Link Tasks" at bounding box center [433, 158] width 50 height 19
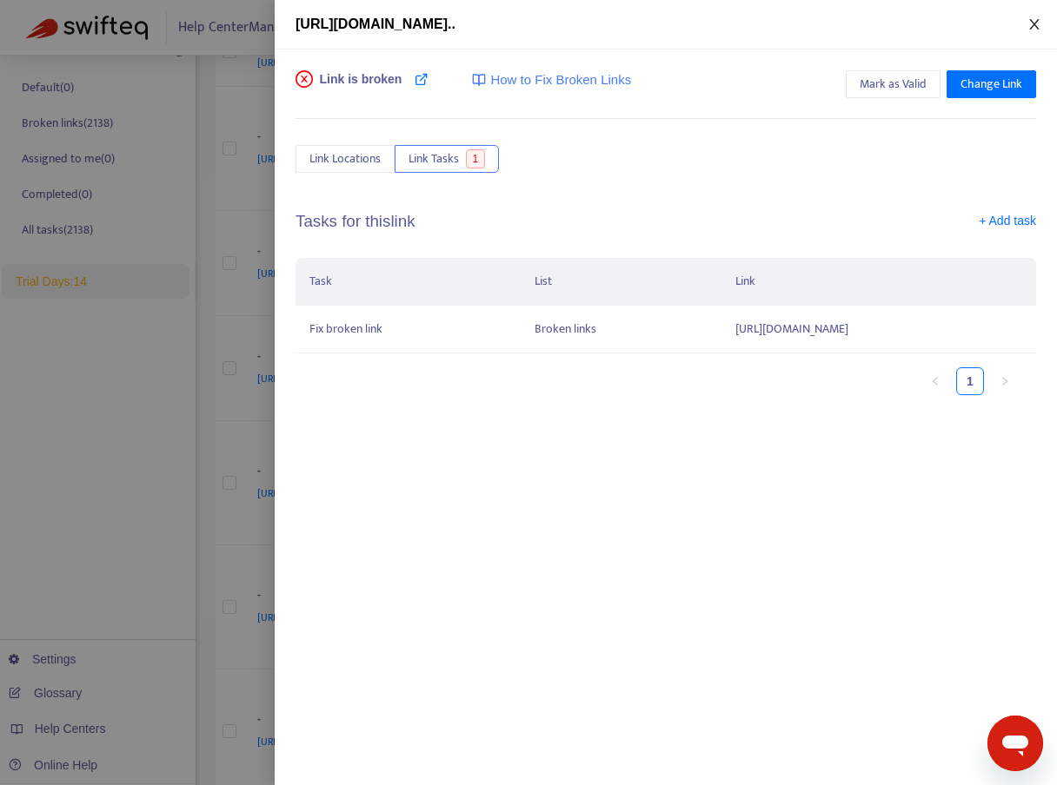
click at [1032, 30] on icon "close" at bounding box center [1034, 24] width 14 height 14
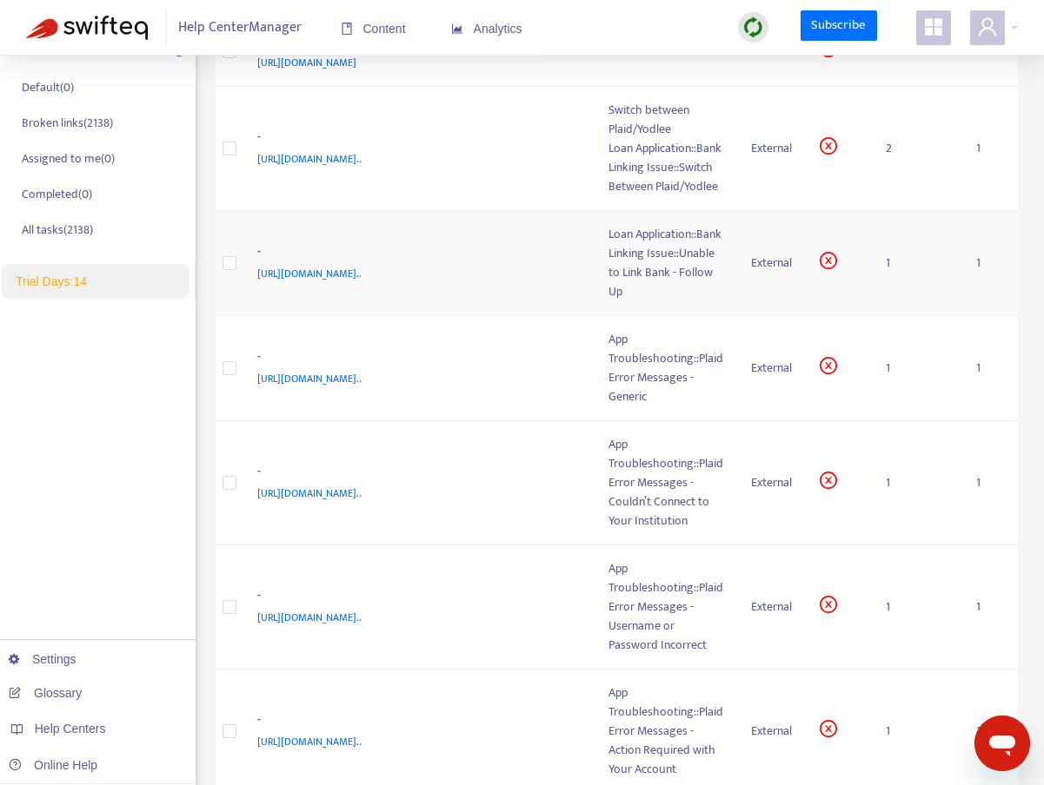
click at [321, 283] on div "[URL][DOMAIN_NAME].." at bounding box center [415, 273] width 317 height 19
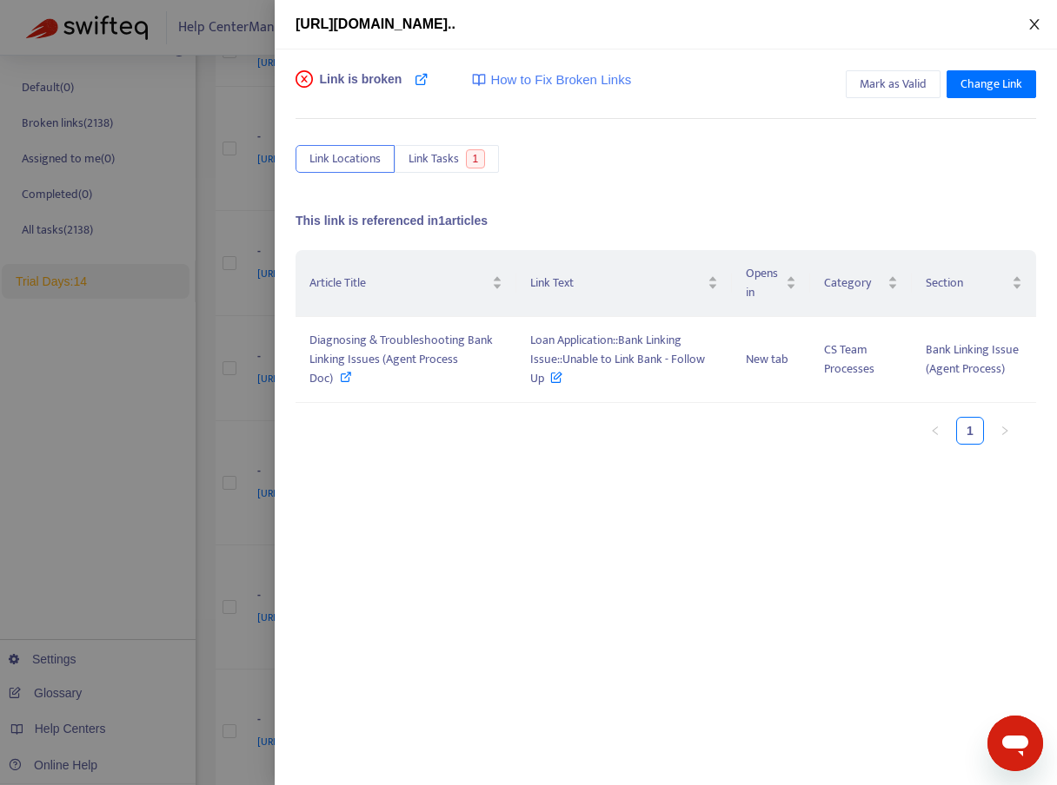
click at [1033, 25] on icon "close" at bounding box center [1034, 24] width 10 height 10
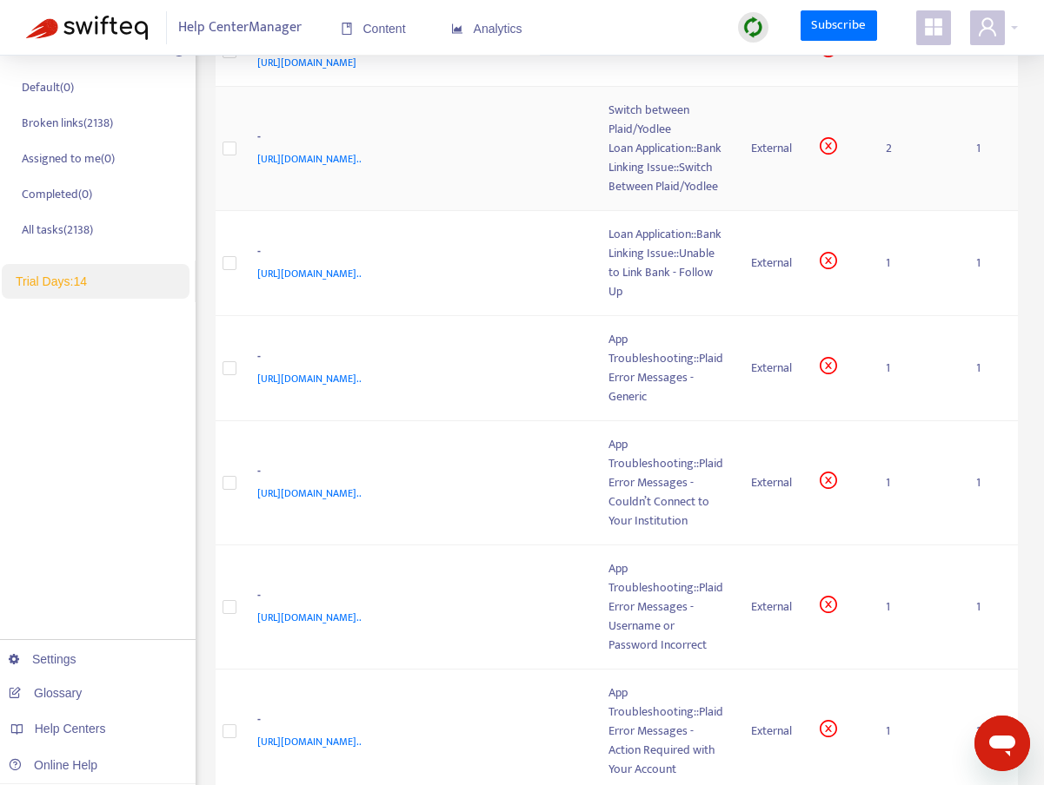
click at [340, 211] on td "- [URL][DOMAIN_NAME].." at bounding box center [419, 149] width 352 height 124
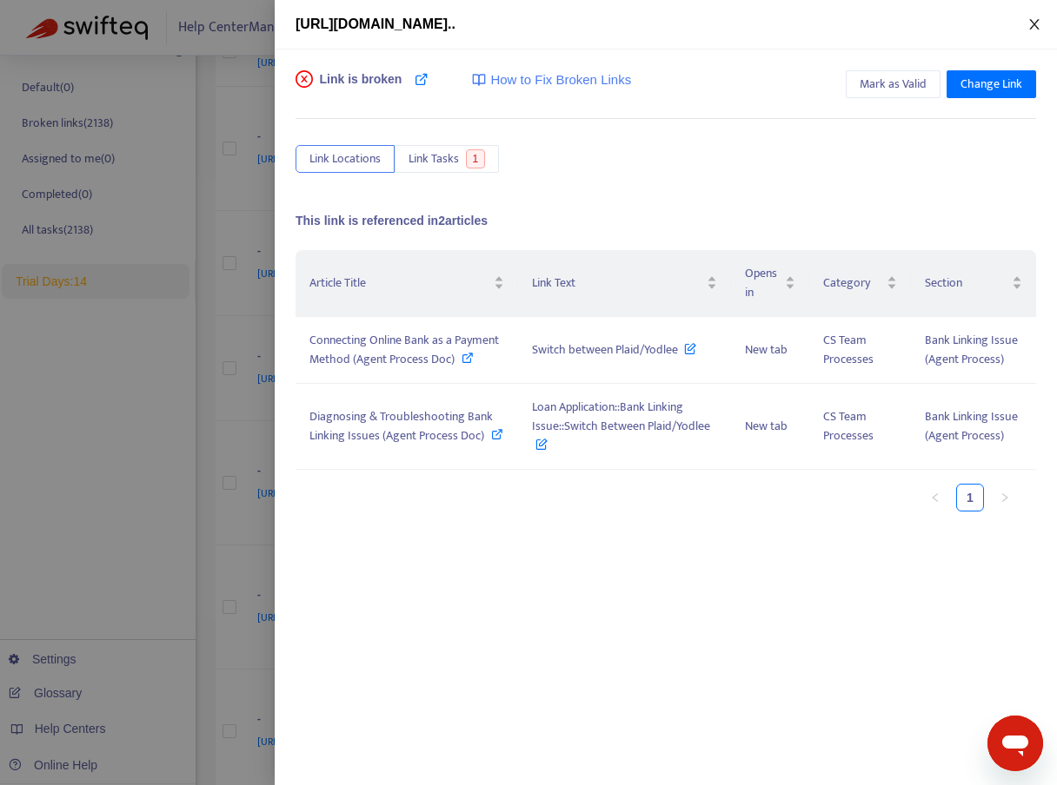
click at [1041, 19] on button "Close" at bounding box center [1034, 25] width 24 height 17
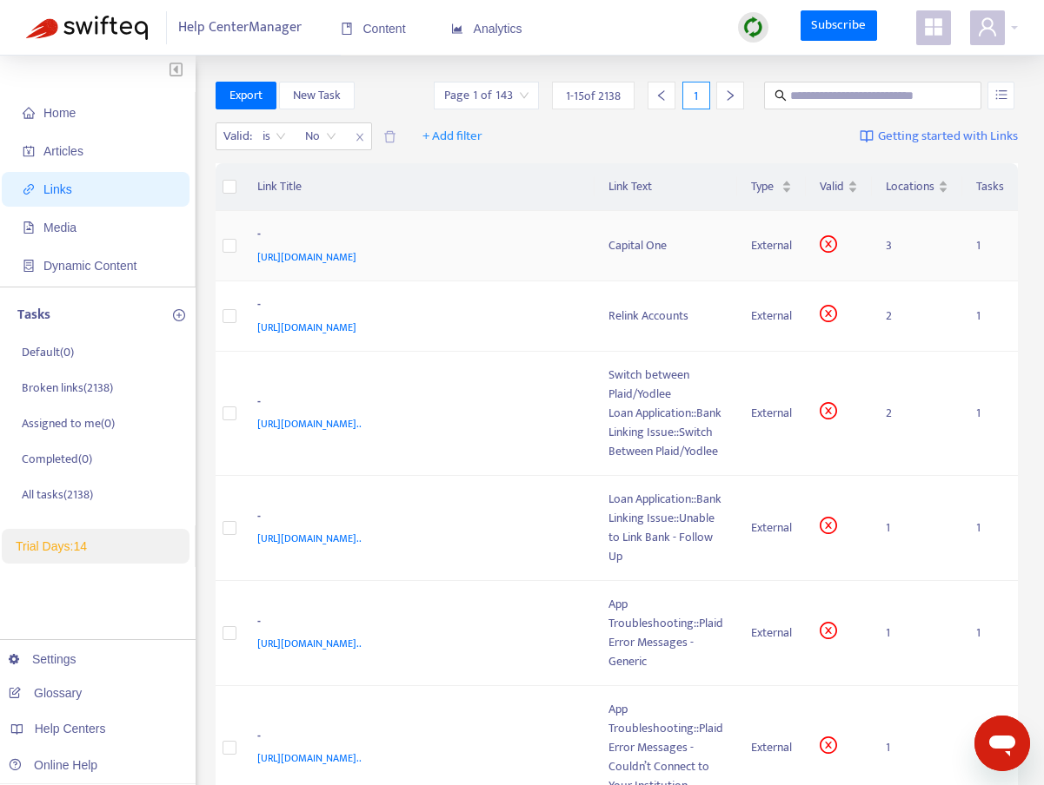
click at [356, 250] on span "[URL][DOMAIN_NAME]" at bounding box center [306, 257] width 99 height 17
click at [626, 248] on div "Capital One" at bounding box center [665, 245] width 115 height 19
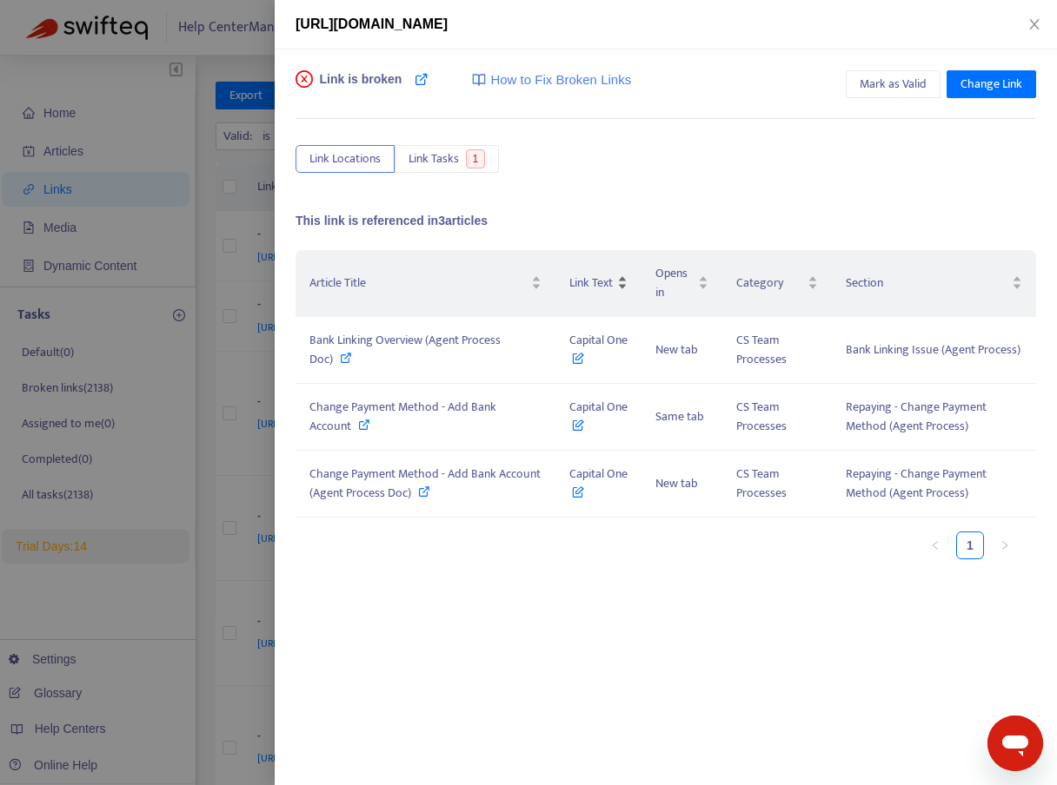
click at [623, 274] on div "Link Text" at bounding box center [598, 283] width 59 height 19
click at [361, 422] on icon at bounding box center [364, 425] width 12 height 12
click at [1031, 27] on icon "close" at bounding box center [1034, 24] width 10 height 10
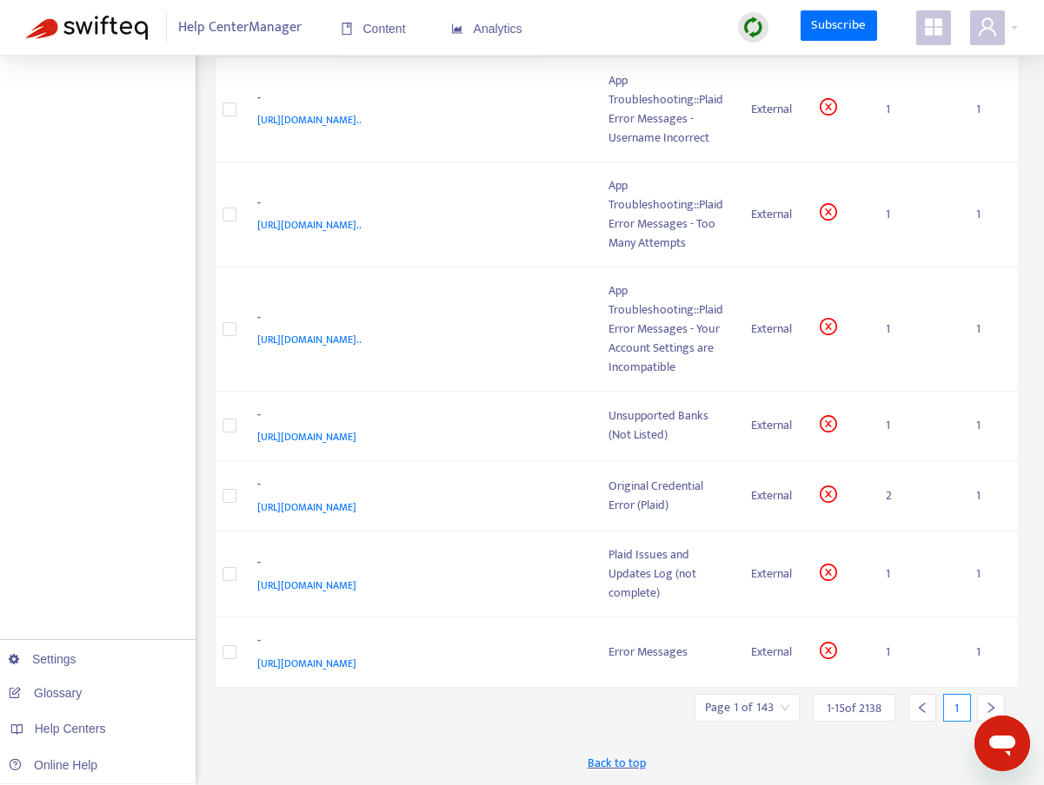
scroll to position [1107, 0]
click at [356, 499] on span "[URL][DOMAIN_NAME]" at bounding box center [306, 507] width 99 height 17
click at [632, 493] on div "Original Credential Error (Plaid)" at bounding box center [665, 496] width 115 height 38
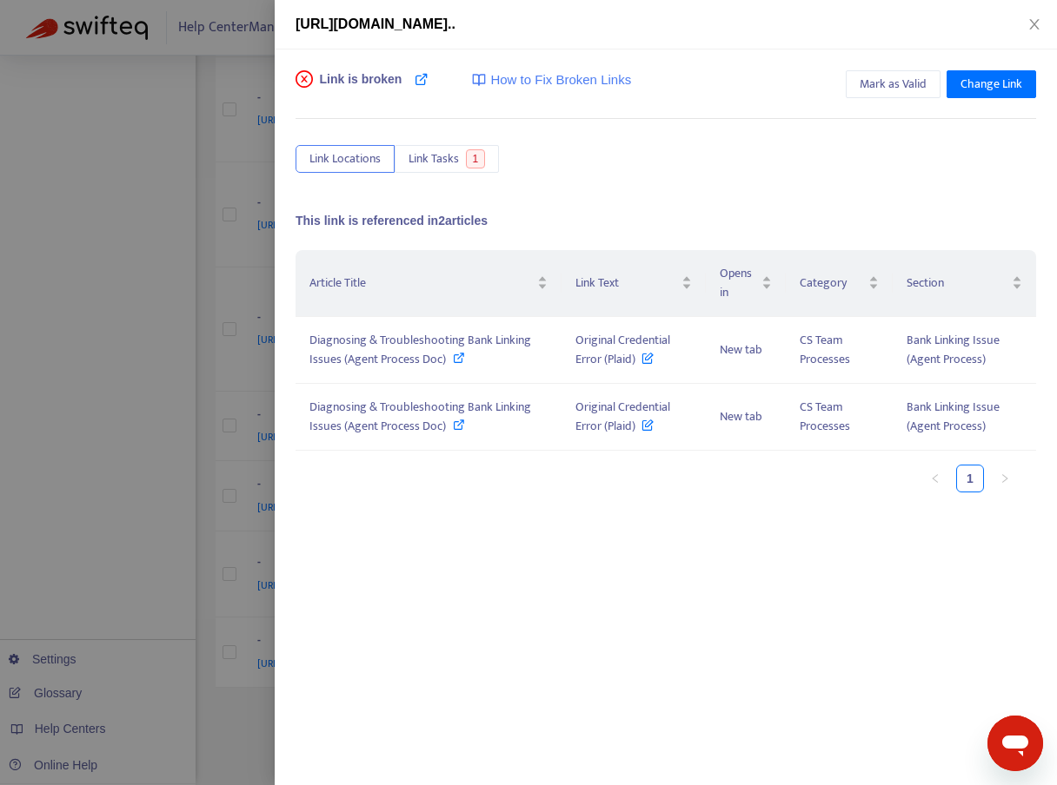
click at [658, 496] on div "Article Title Link Text Opens in Category Section Diagnosing & Troubleshooting …" at bounding box center [665, 378] width 740 height 256
click at [979, 89] on span "Change Link" at bounding box center [991, 84] width 62 height 19
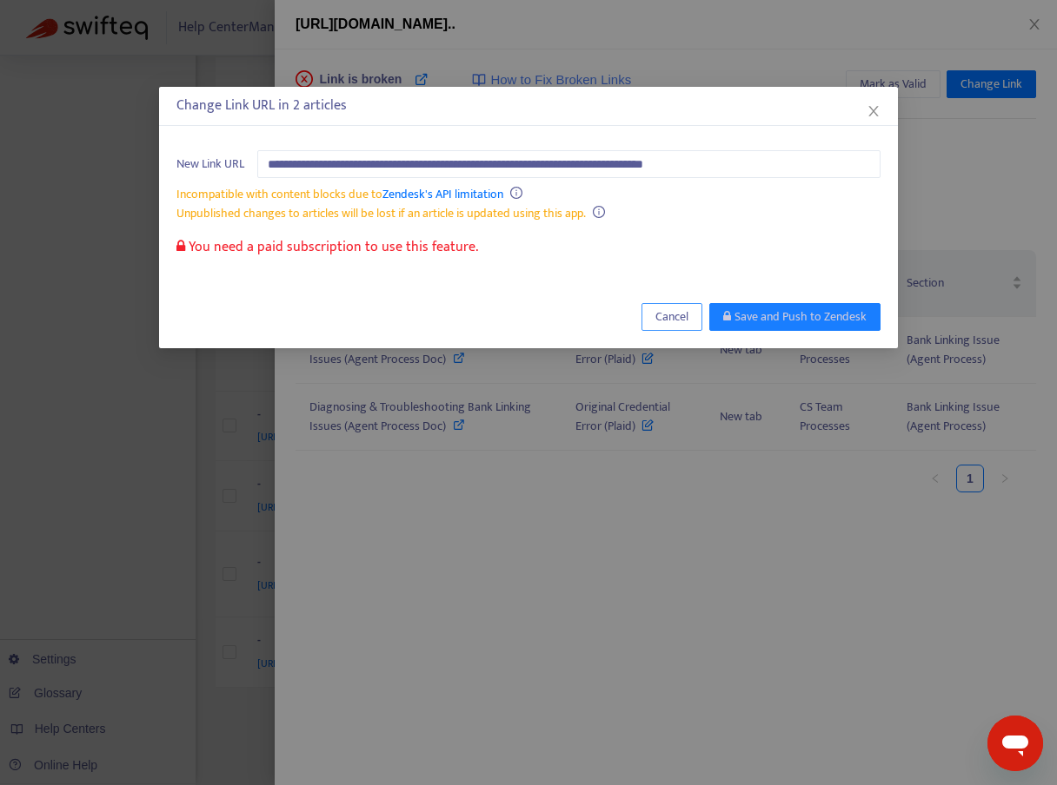
click at [666, 311] on span "Cancel" at bounding box center [671, 317] width 33 height 19
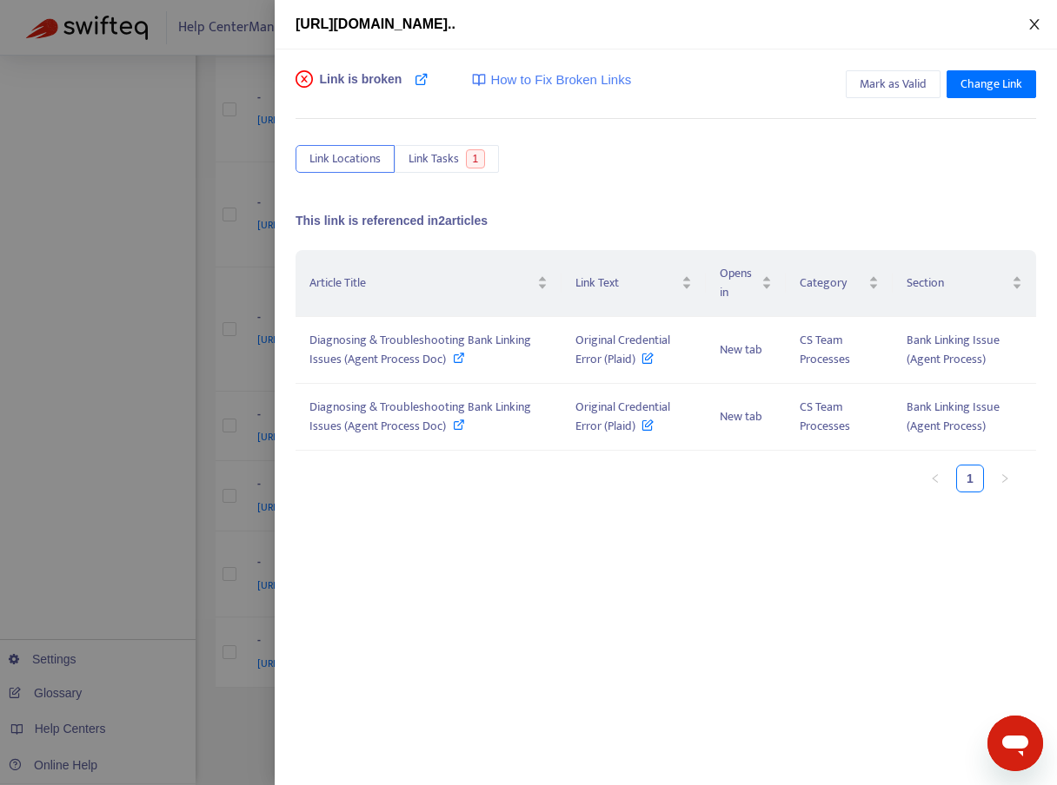
click at [1034, 17] on button "Close" at bounding box center [1034, 25] width 24 height 17
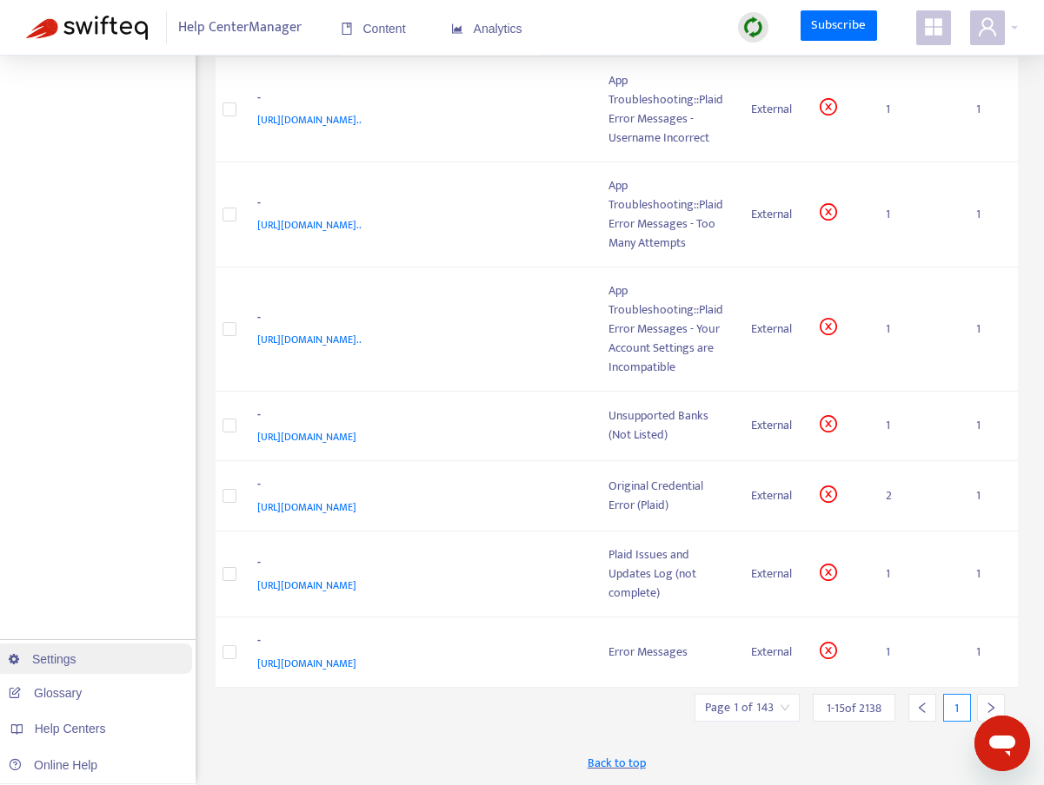
click at [76, 664] on link "Settings" at bounding box center [43, 660] width 68 height 14
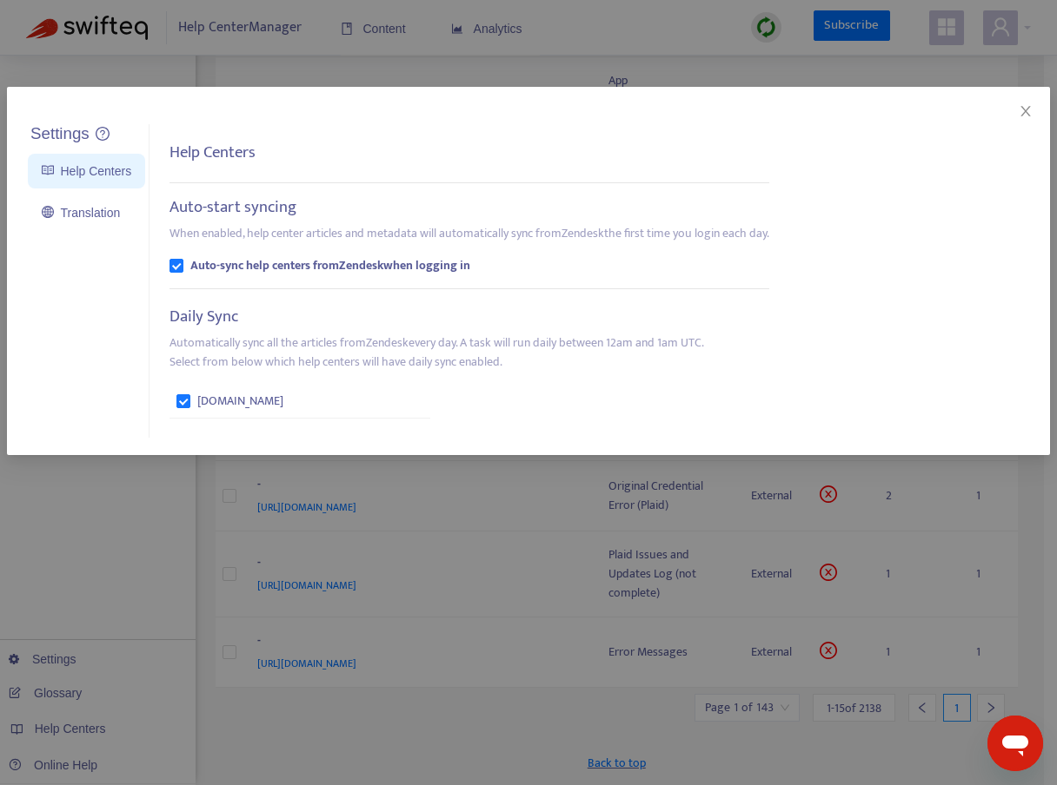
click at [207, 462] on div "Settings Help Centers Translation Settings Help Centers Auto-start syncing When…" at bounding box center [528, 392] width 1057 height 785
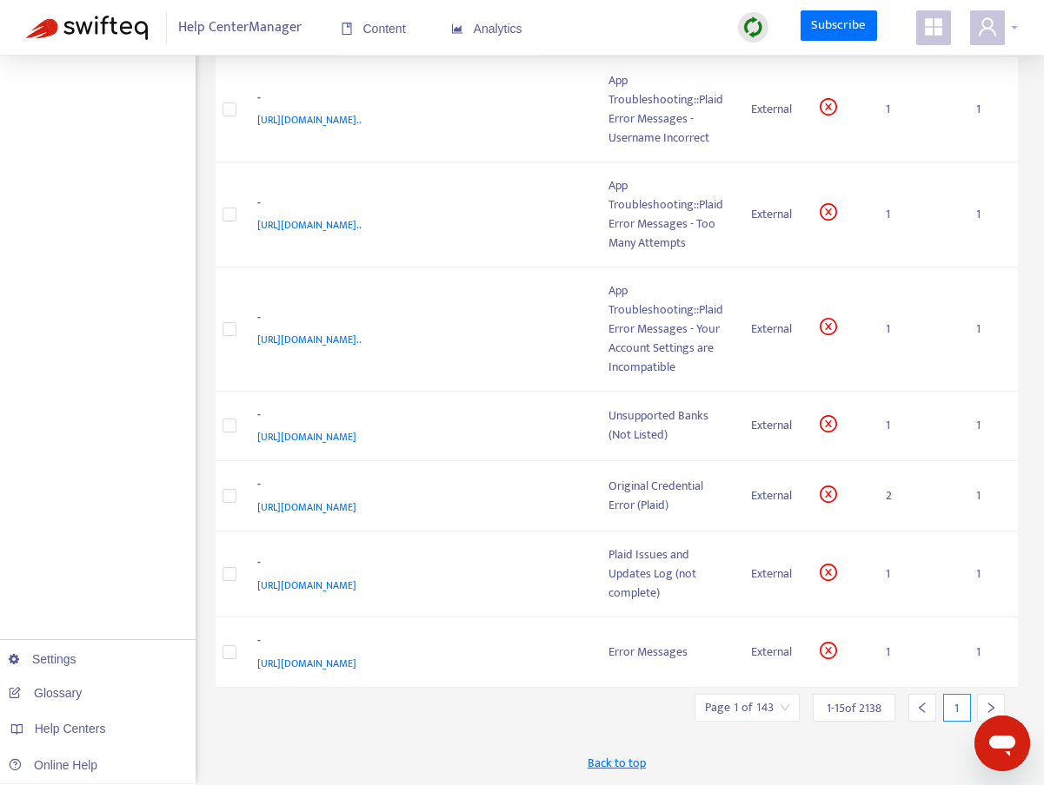
click at [1003, 25] on span at bounding box center [987, 27] width 35 height 35
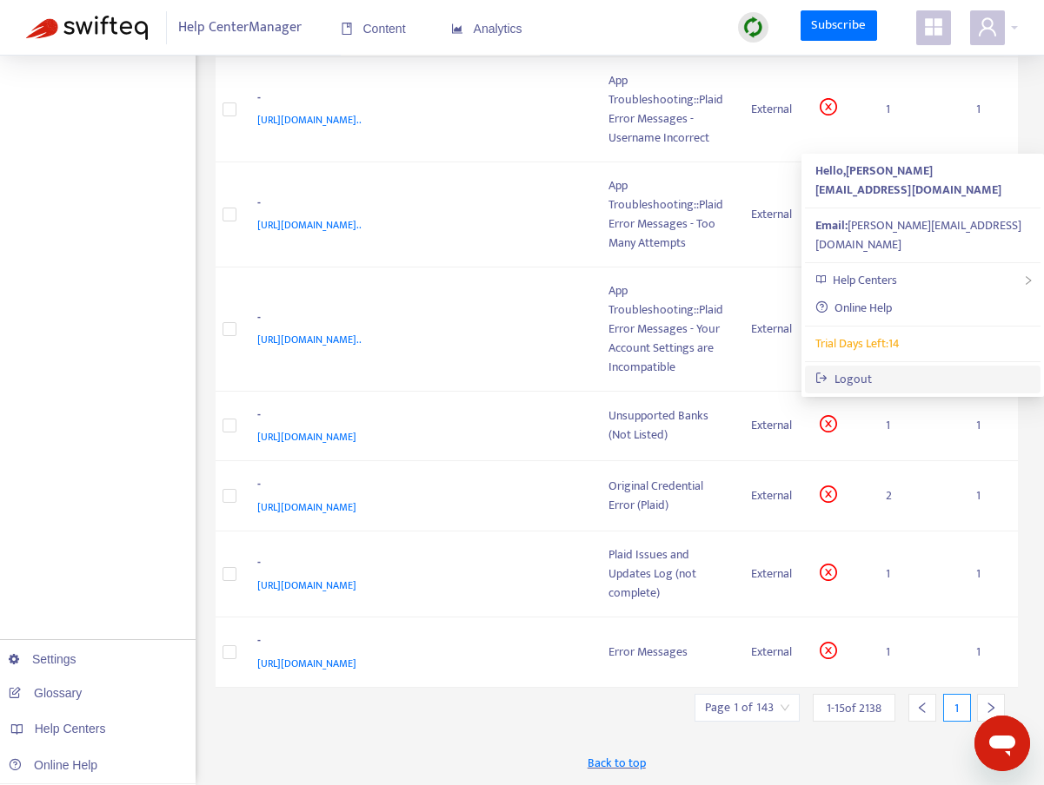
click at [860, 369] on link "Logout" at bounding box center [843, 379] width 56 height 20
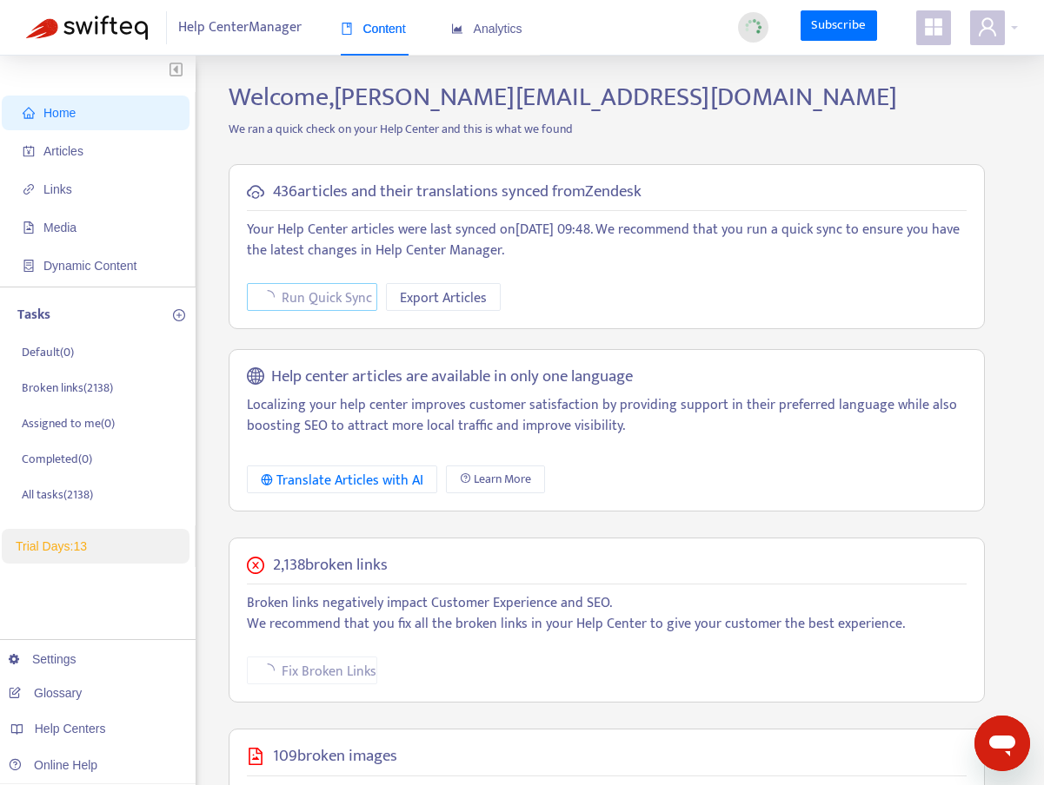
click at [315, 297] on span "Run Quick Sync" at bounding box center [327, 299] width 90 height 22
